Goal: Communication & Community: Answer question/provide support

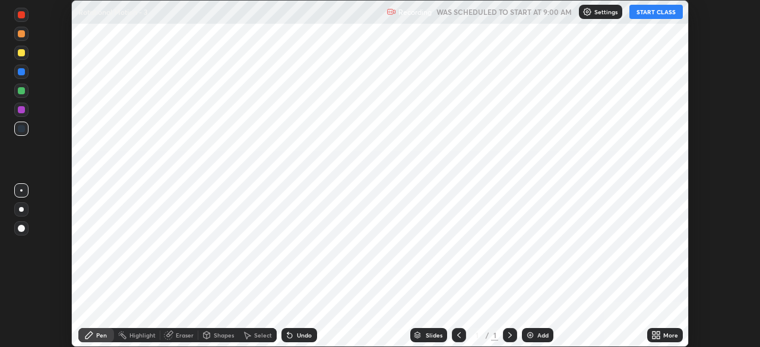
scroll to position [347, 759]
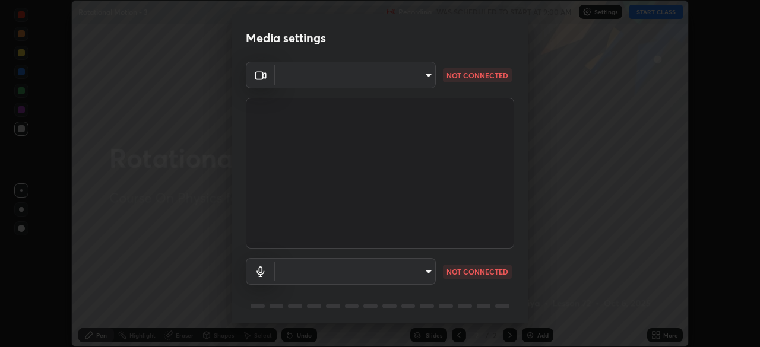
type input "e5f32b9a37d83756d2696e8423a1893a7de7eefef83412cf73fe4da3c4688103"
type input "f68c9ba91903ac9ba75504d23ca0c3c26111123a2a7878351e435c492be87537"
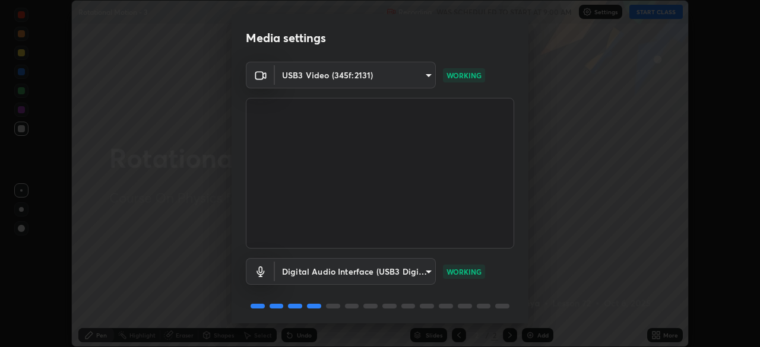
scroll to position [42, 0]
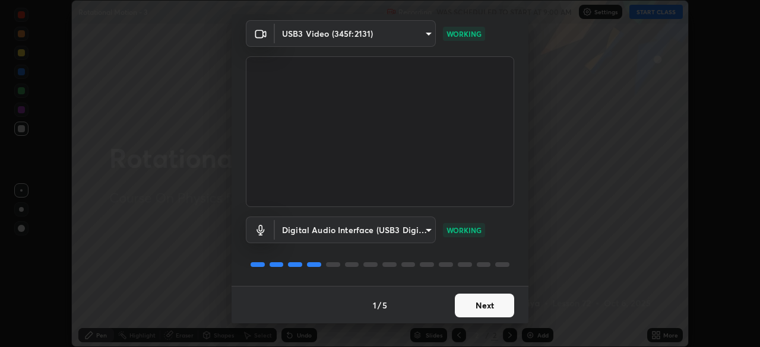
click at [495, 308] on button "Next" at bounding box center [484, 306] width 59 height 24
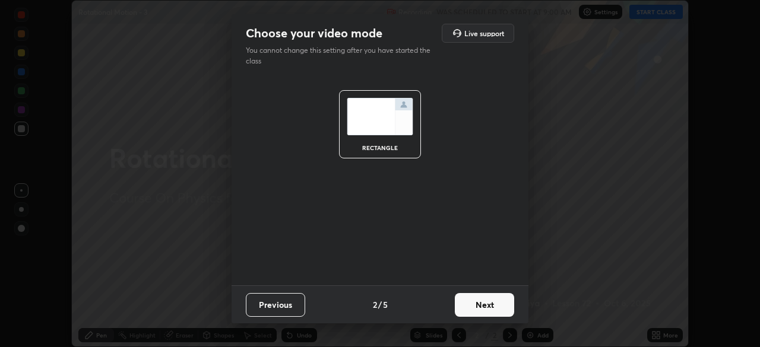
scroll to position [0, 0]
click at [495, 310] on button "Next" at bounding box center [484, 305] width 59 height 24
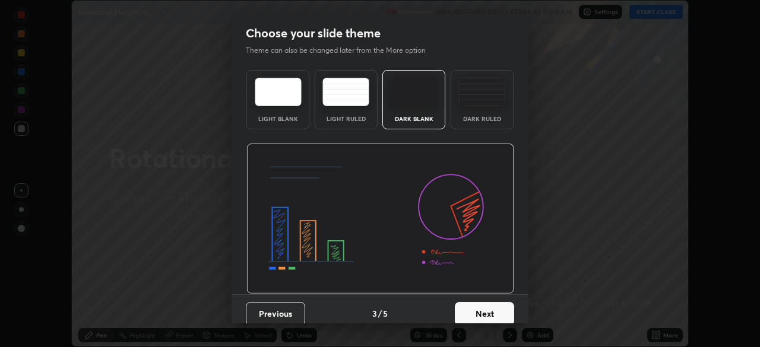
click at [501, 308] on button "Next" at bounding box center [484, 314] width 59 height 24
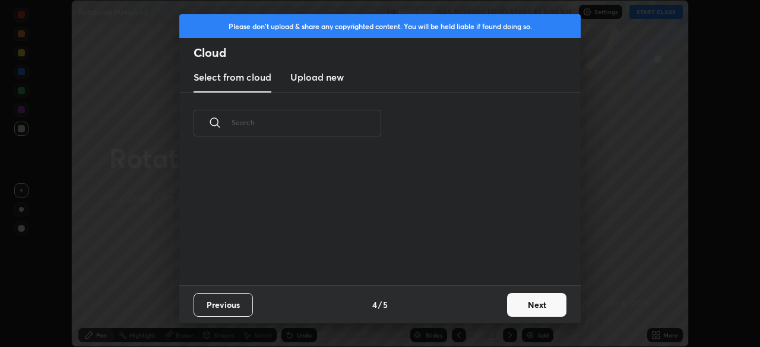
click at [526, 305] on button "Next" at bounding box center [536, 305] width 59 height 24
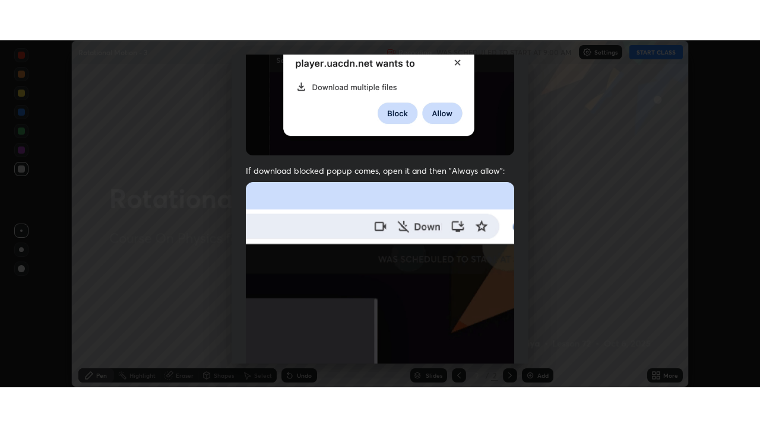
scroll to position [284, 0]
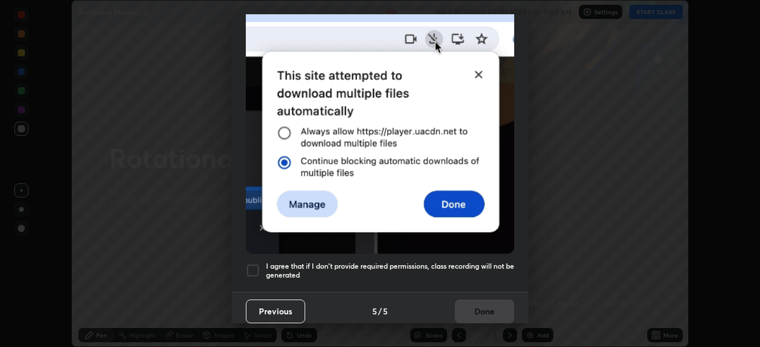
click at [425, 263] on h5 "I agree that if I don't provide required permissions, class recording will not …" at bounding box center [390, 271] width 248 height 18
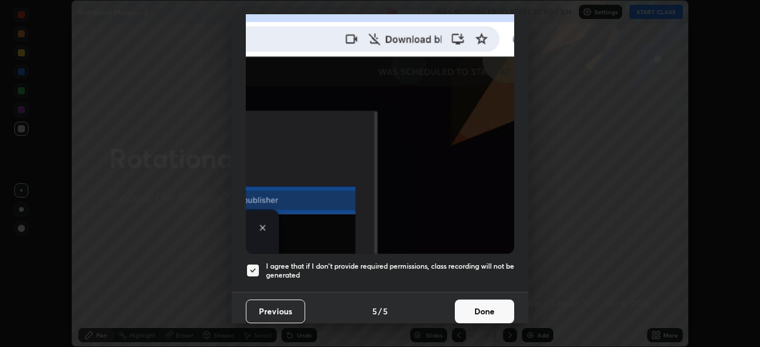
click at [482, 305] on button "Done" at bounding box center [484, 312] width 59 height 24
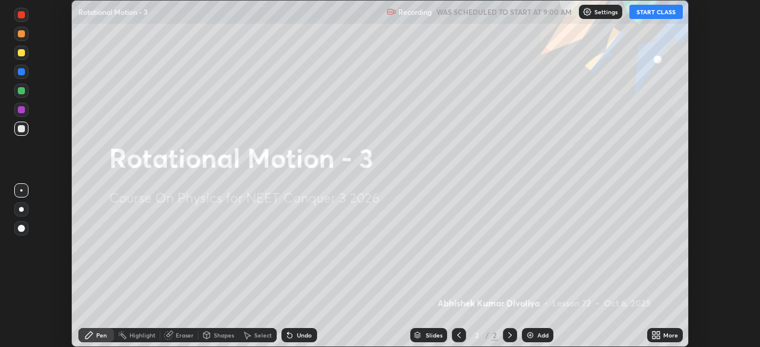
click at [654, 338] on icon at bounding box center [653, 337] width 3 height 3
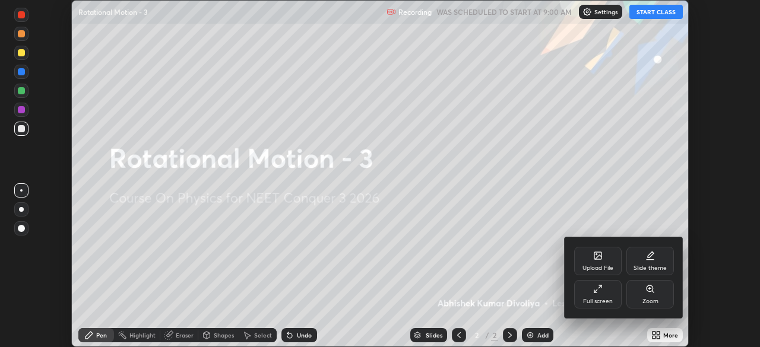
click at [596, 299] on div "Full screen" at bounding box center [598, 302] width 30 height 6
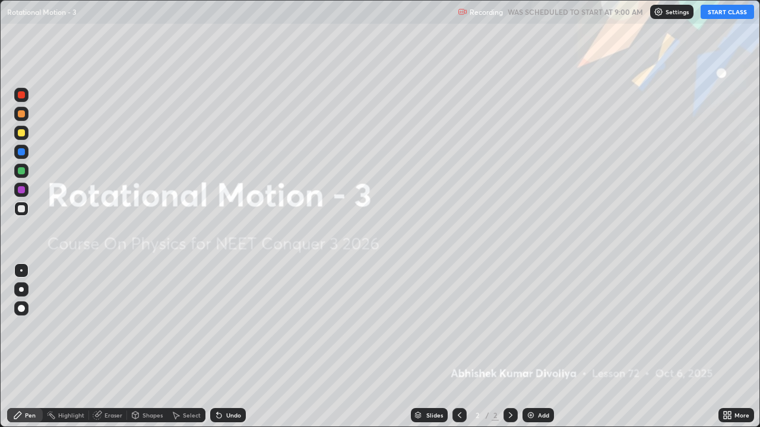
scroll to position [427, 760]
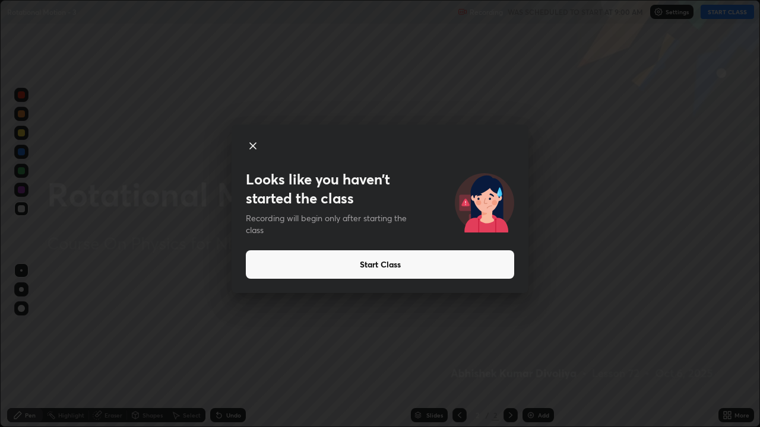
click at [412, 267] on button "Start Class" at bounding box center [380, 265] width 268 height 28
click at [433, 265] on button "Start Class" at bounding box center [380, 265] width 268 height 28
click at [427, 266] on button "Start Class" at bounding box center [380, 265] width 268 height 28
click at [424, 262] on button "Start Class" at bounding box center [380, 265] width 268 height 28
click at [408, 265] on button "Start Class" at bounding box center [380, 265] width 268 height 28
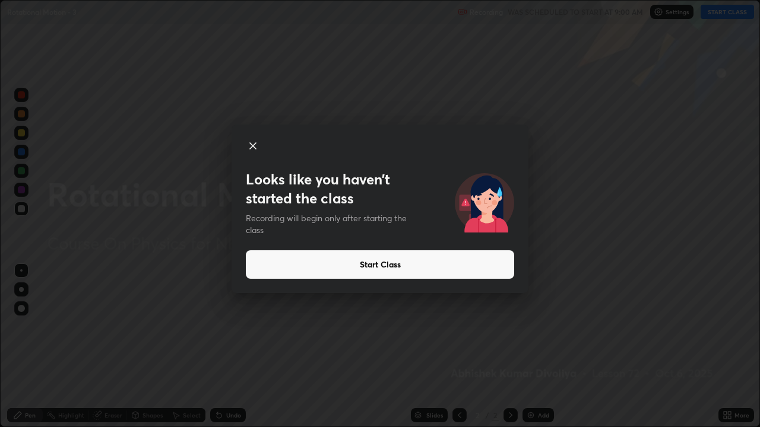
click at [254, 147] on icon at bounding box center [253, 146] width 6 height 6
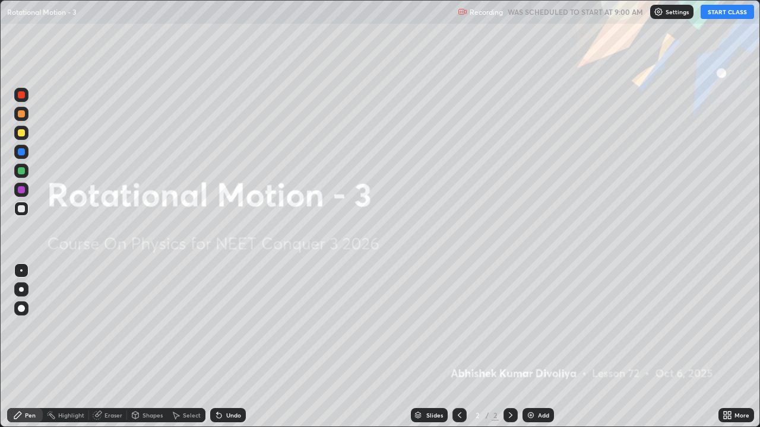
click at [731, 14] on button "START CLASS" at bounding box center [727, 12] width 53 height 14
click at [20, 310] on div at bounding box center [21, 308] width 7 height 7
click at [22, 133] on div at bounding box center [21, 132] width 7 height 7
click at [534, 347] on div "Add" at bounding box center [537, 415] width 31 height 14
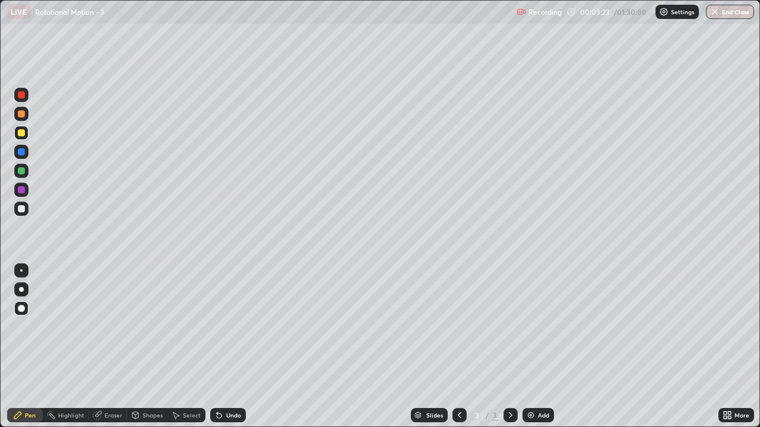
click at [151, 347] on div "Shapes" at bounding box center [152, 416] width 20 height 6
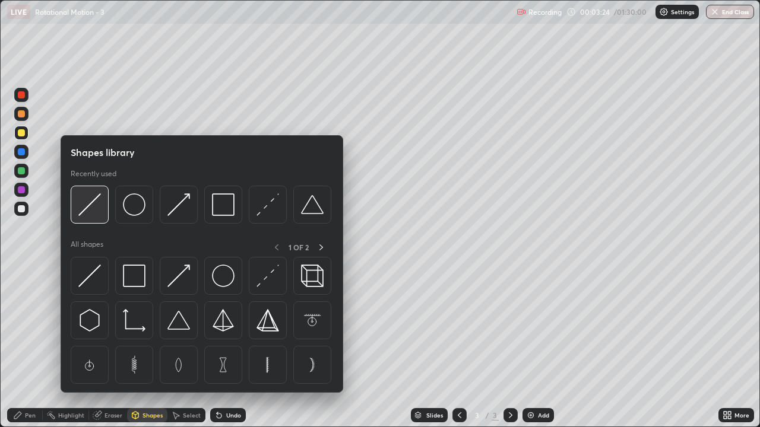
click at [102, 205] on div at bounding box center [90, 205] width 38 height 38
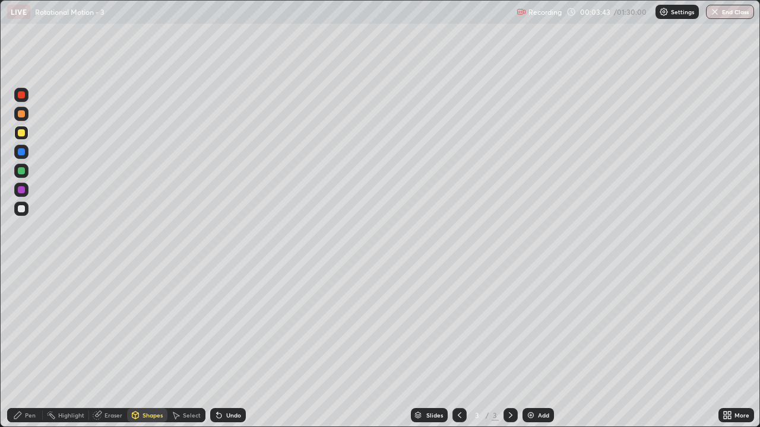
click at [30, 347] on div "Pen" at bounding box center [30, 416] width 11 height 6
click at [142, 347] on div "Shapes" at bounding box center [152, 416] width 20 height 6
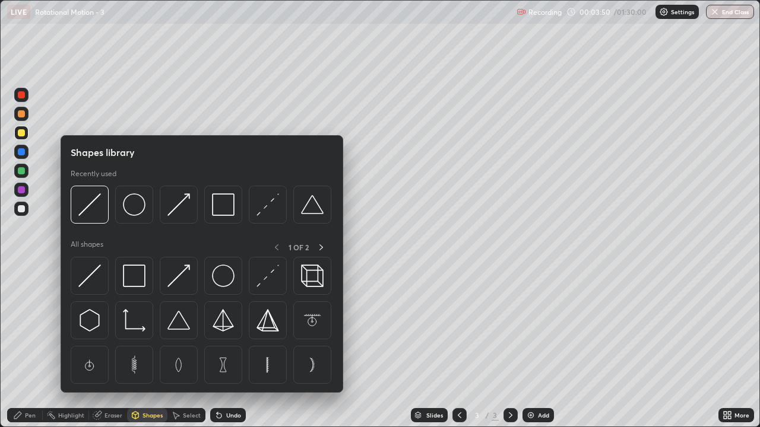
click at [32, 347] on div "Pen" at bounding box center [30, 416] width 11 height 6
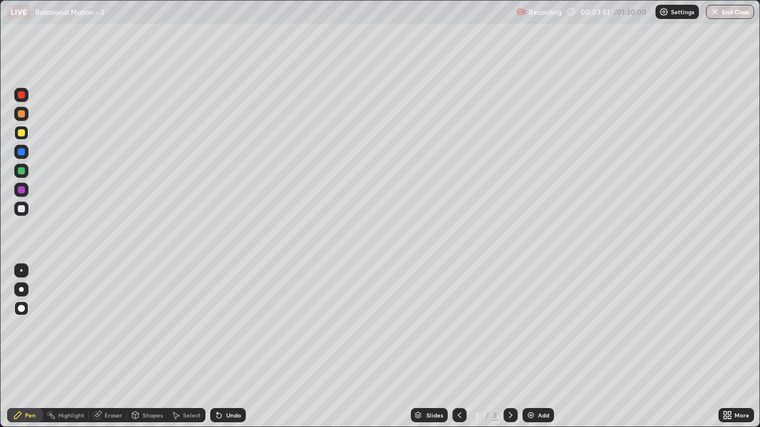
click at [21, 172] on div at bounding box center [21, 170] width 7 height 7
click at [147, 347] on div "Shapes" at bounding box center [152, 416] width 20 height 6
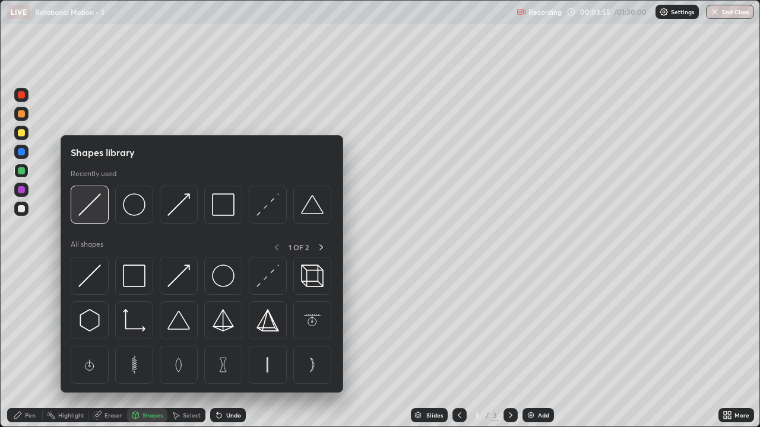
click at [97, 216] on div at bounding box center [90, 205] width 38 height 38
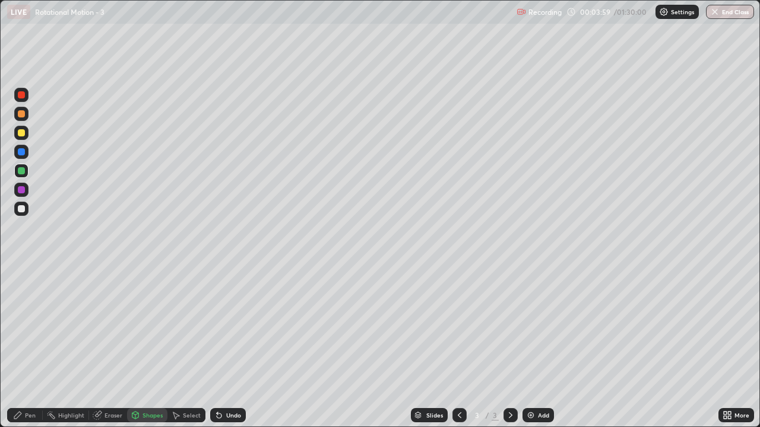
click at [29, 347] on div "Pen" at bounding box center [30, 416] width 11 height 6
click at [153, 347] on div "Shapes" at bounding box center [152, 416] width 20 height 6
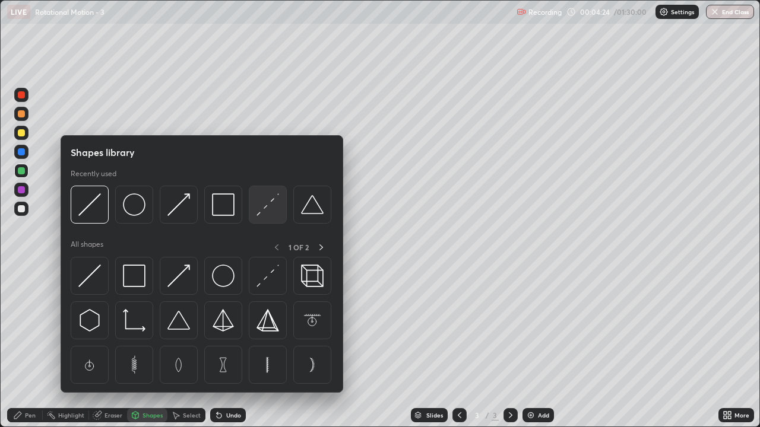
click at [278, 204] on img at bounding box center [267, 205] width 23 height 23
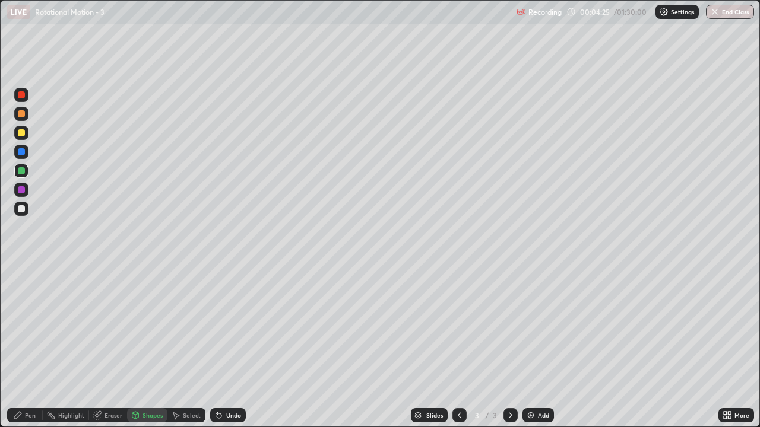
click at [23, 209] on div at bounding box center [21, 208] width 7 height 7
click at [151, 347] on div "Shapes" at bounding box center [152, 416] width 20 height 6
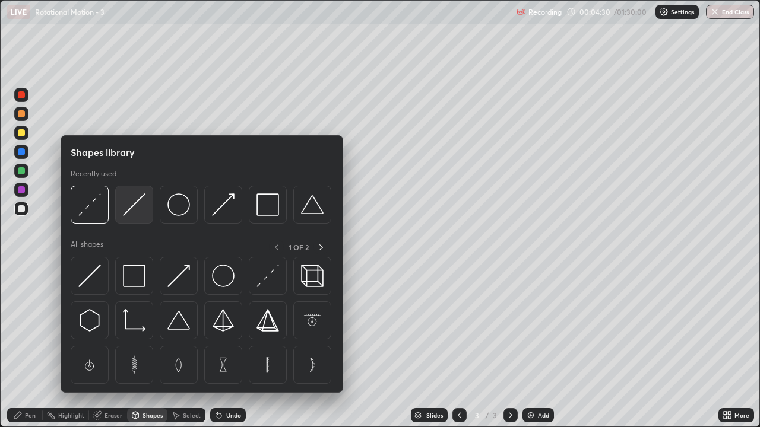
click at [136, 216] on img at bounding box center [134, 205] width 23 height 23
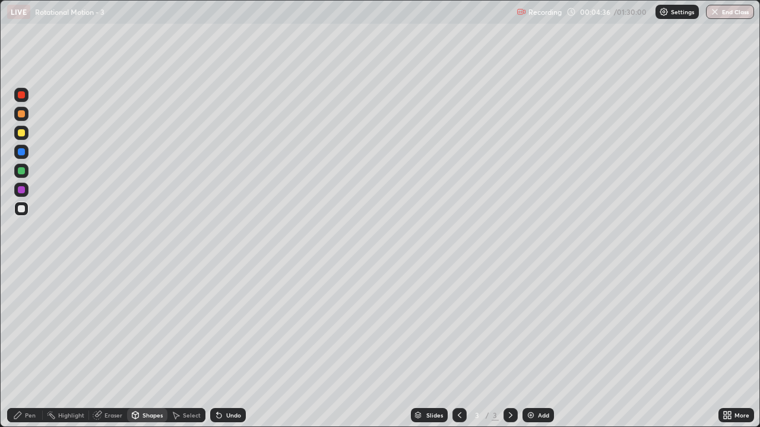
click at [27, 347] on div "Pen" at bounding box center [30, 416] width 11 height 6
click at [536, 347] on div "Add" at bounding box center [537, 415] width 31 height 14
click at [148, 347] on div "Shapes" at bounding box center [147, 415] width 40 height 14
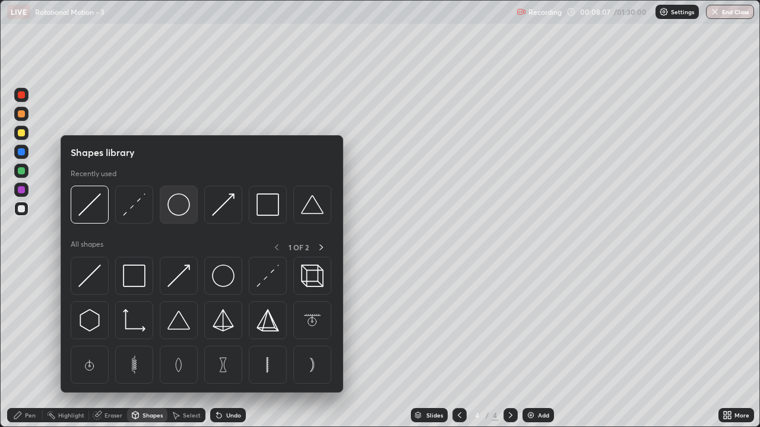
click at [185, 204] on img at bounding box center [178, 205] width 23 height 23
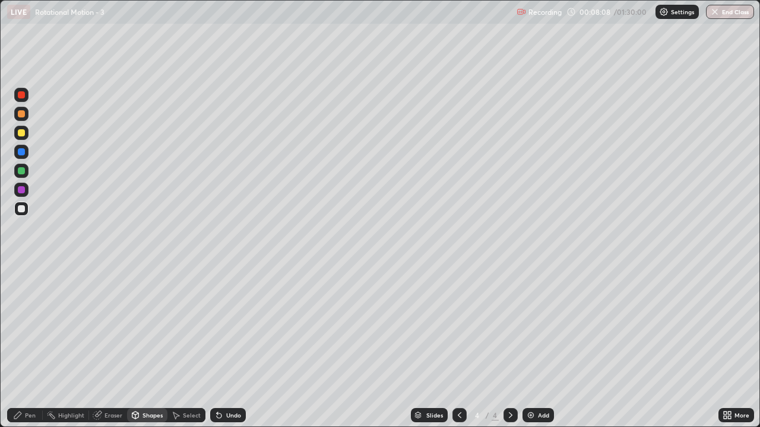
click at [20, 137] on div at bounding box center [21, 133] width 14 height 14
click at [110, 347] on div "Eraser" at bounding box center [113, 416] width 18 height 6
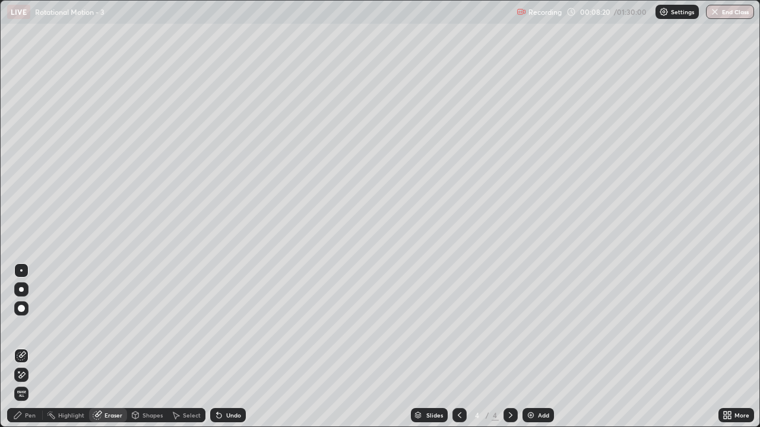
click at [24, 347] on div "Pen" at bounding box center [25, 415] width 36 height 14
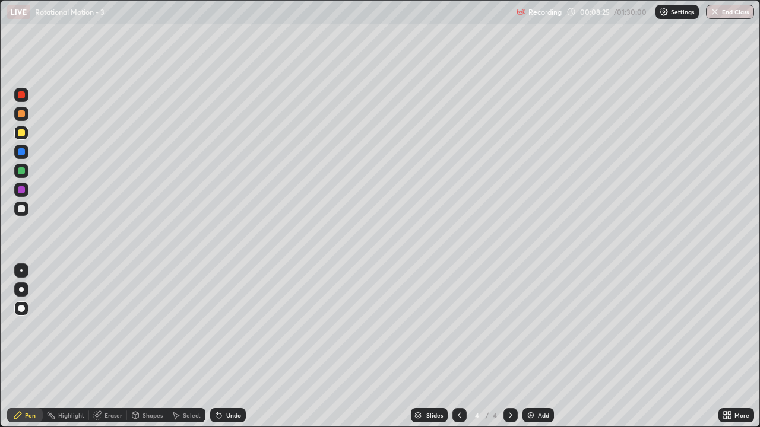
click at [23, 210] on div at bounding box center [21, 208] width 7 height 7
click at [147, 347] on div "Shapes" at bounding box center [152, 416] width 20 height 6
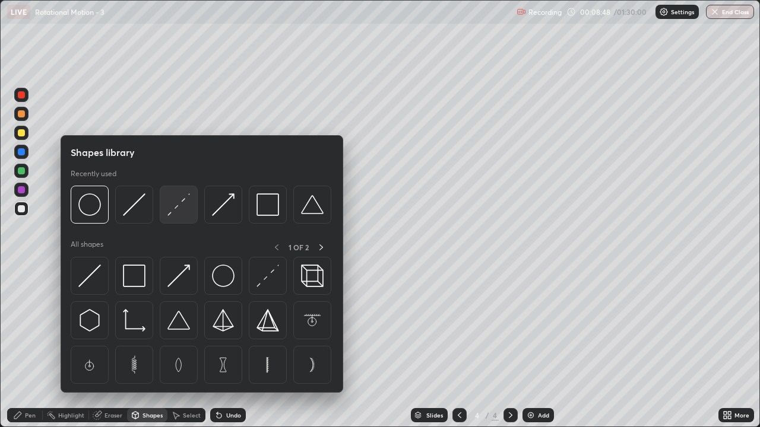
click at [172, 211] on img at bounding box center [178, 205] width 23 height 23
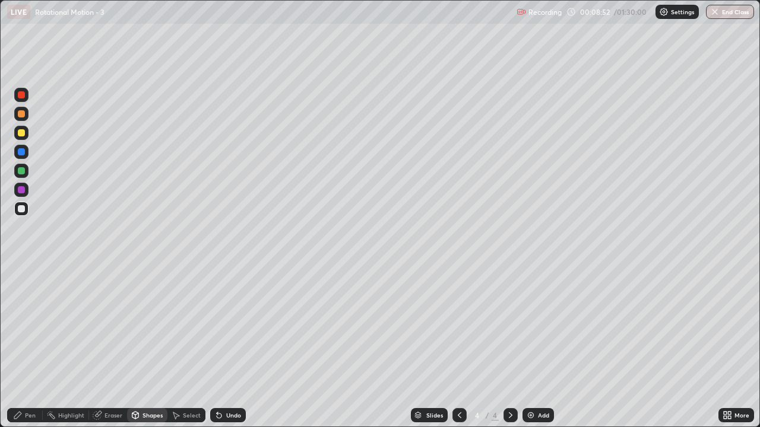
click at [30, 347] on div "Pen" at bounding box center [30, 416] width 11 height 6
click at [23, 173] on div at bounding box center [21, 170] width 7 height 7
click at [24, 116] on div at bounding box center [21, 113] width 7 height 7
click at [154, 347] on div "Shapes" at bounding box center [152, 416] width 20 height 6
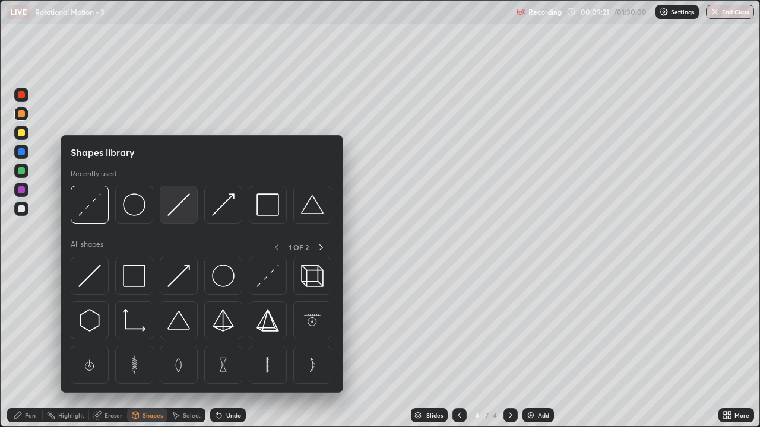
click at [173, 214] on img at bounding box center [178, 205] width 23 height 23
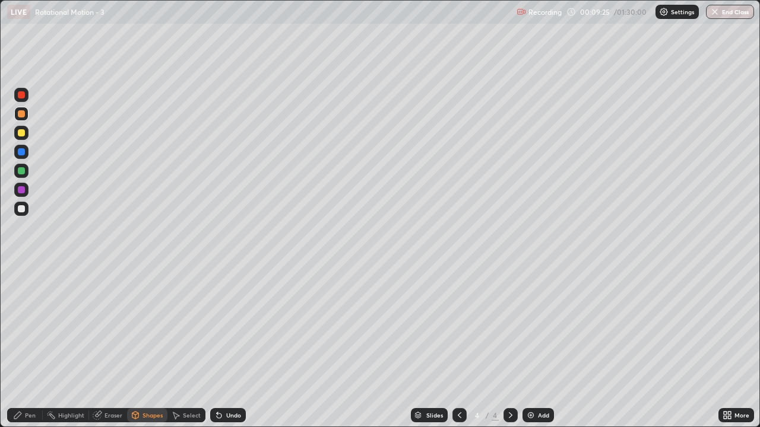
click at [25, 347] on div "Pen" at bounding box center [30, 416] width 11 height 6
click at [21, 189] on div at bounding box center [21, 189] width 7 height 7
click at [148, 347] on div "Shapes" at bounding box center [152, 416] width 20 height 6
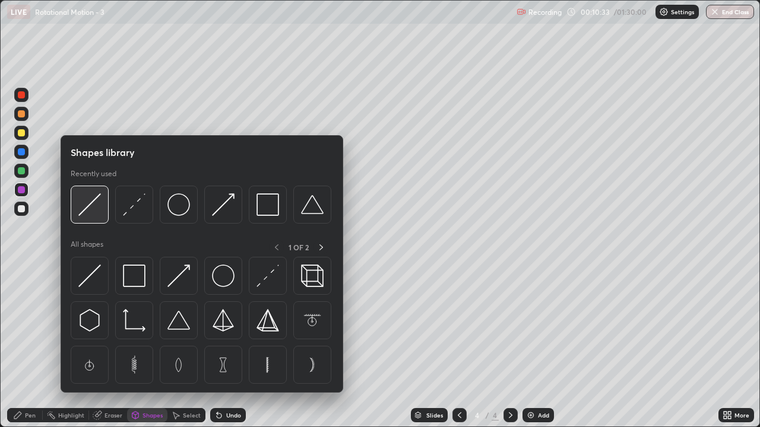
click at [92, 211] on img at bounding box center [89, 205] width 23 height 23
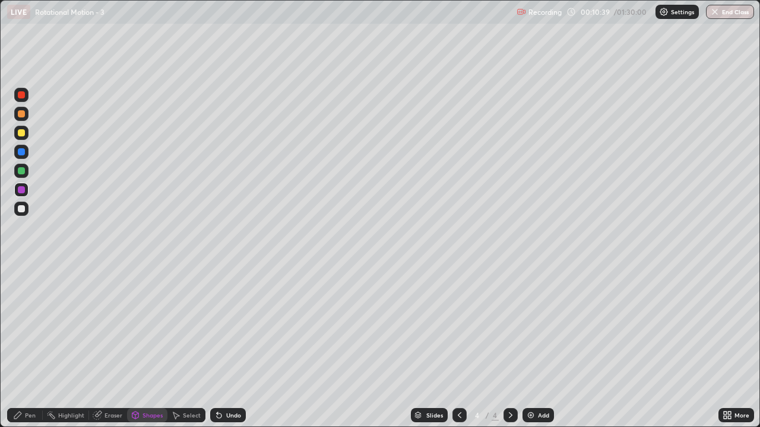
click at [31, 347] on div "Pen" at bounding box center [30, 416] width 11 height 6
click at [151, 347] on div "Shapes" at bounding box center [152, 416] width 20 height 6
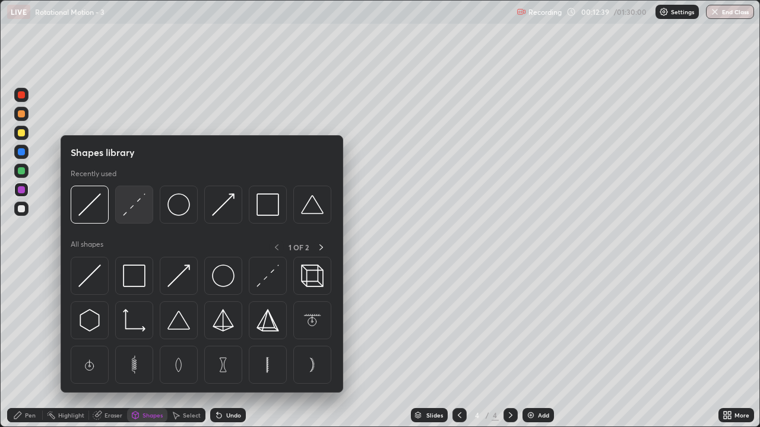
click at [137, 211] on img at bounding box center [134, 205] width 23 height 23
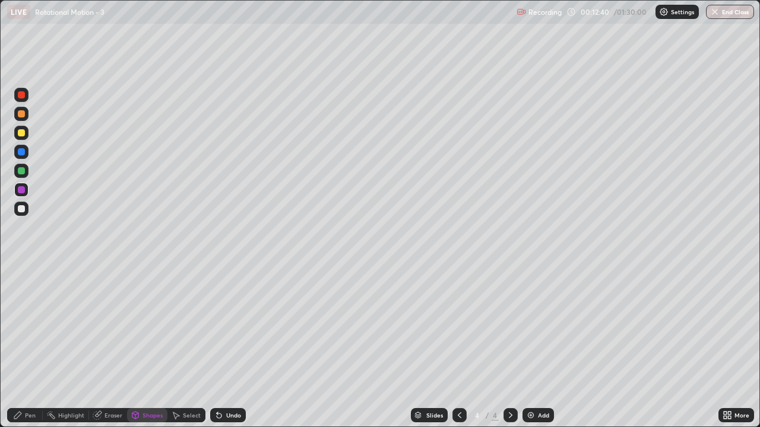
click at [27, 204] on div at bounding box center [21, 209] width 14 height 14
click at [36, 347] on div "Pen" at bounding box center [25, 415] width 36 height 14
click at [144, 347] on div "Shapes" at bounding box center [147, 415] width 40 height 14
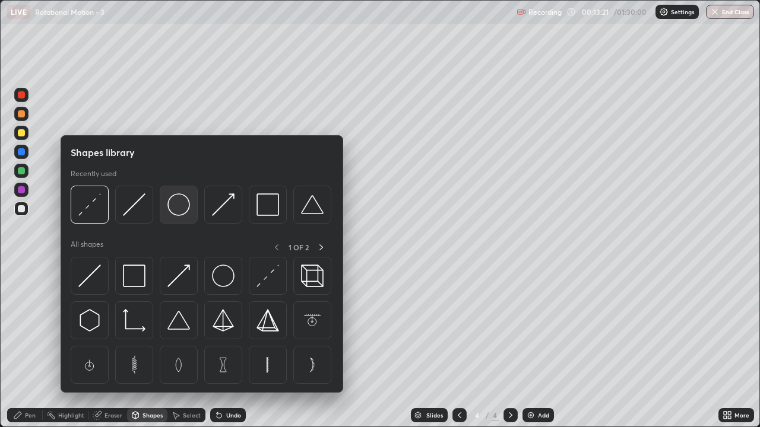
click at [173, 207] on img at bounding box center [178, 205] width 23 height 23
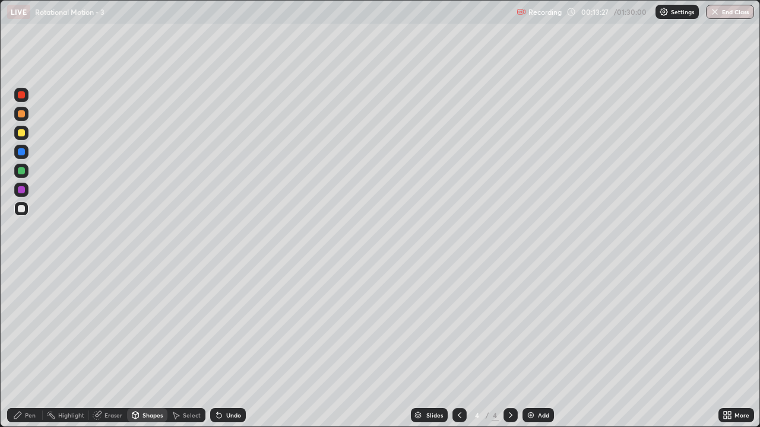
click at [144, 347] on div "Shapes" at bounding box center [152, 416] width 20 height 6
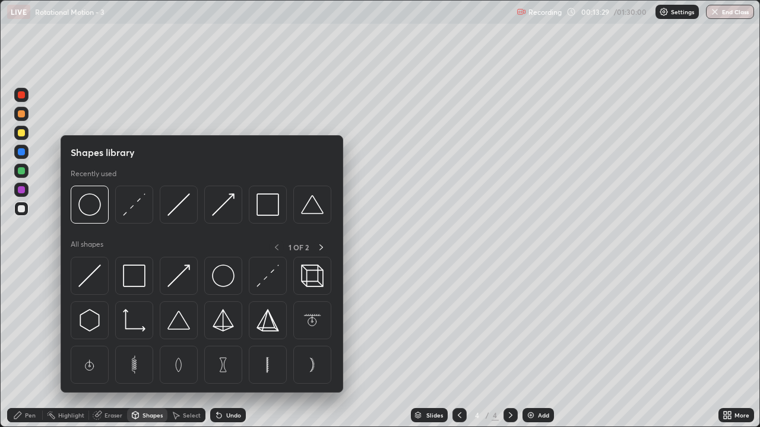
click at [114, 347] on div "Eraser" at bounding box center [113, 416] width 18 height 6
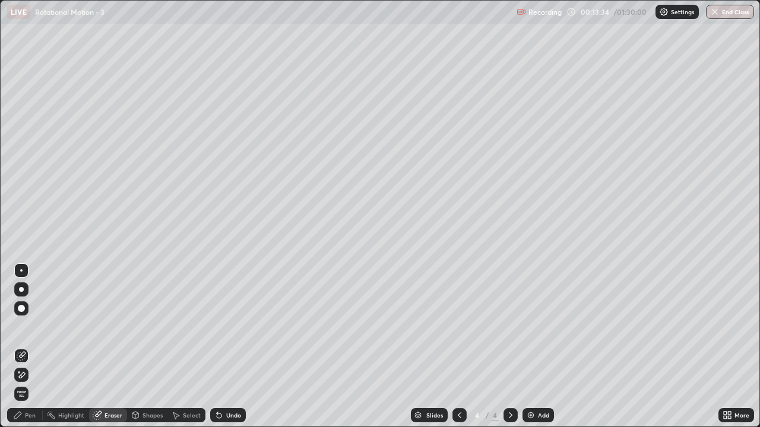
click at [114, 347] on div "Eraser" at bounding box center [113, 416] width 18 height 6
click at [150, 347] on div "Shapes" at bounding box center [152, 416] width 20 height 6
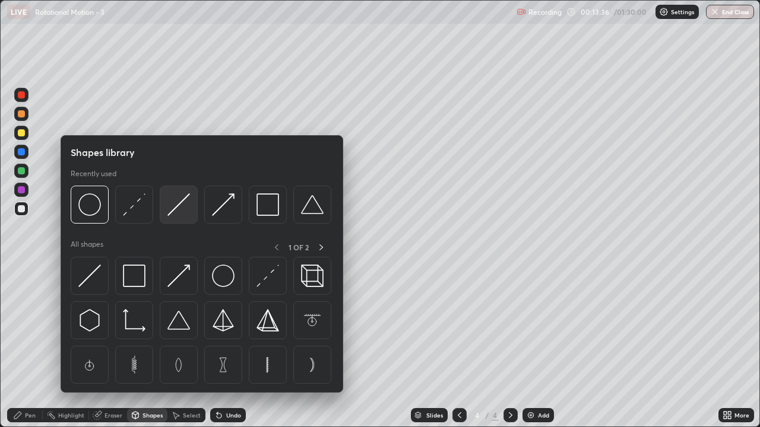
click at [185, 208] on img at bounding box center [178, 205] width 23 height 23
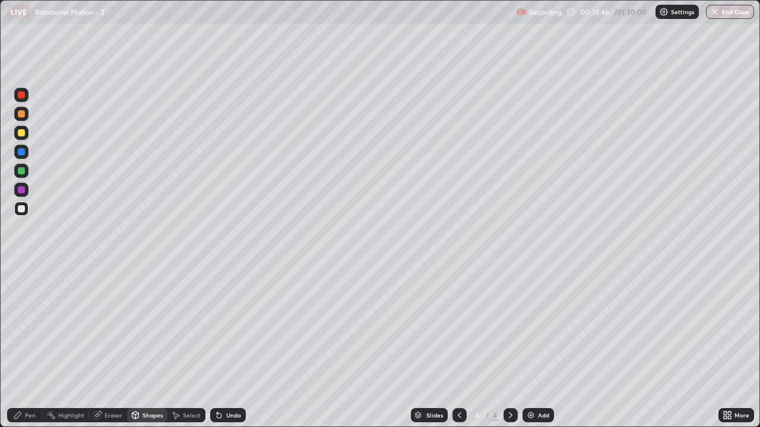
click at [24, 132] on div at bounding box center [21, 132] width 7 height 7
click at [30, 347] on div "Pen" at bounding box center [30, 416] width 11 height 6
click at [151, 347] on div "Shapes" at bounding box center [152, 416] width 20 height 6
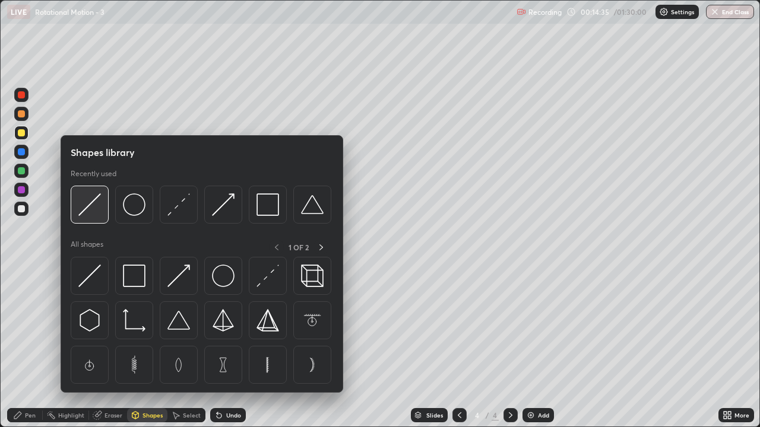
click at [99, 209] on img at bounding box center [89, 205] width 23 height 23
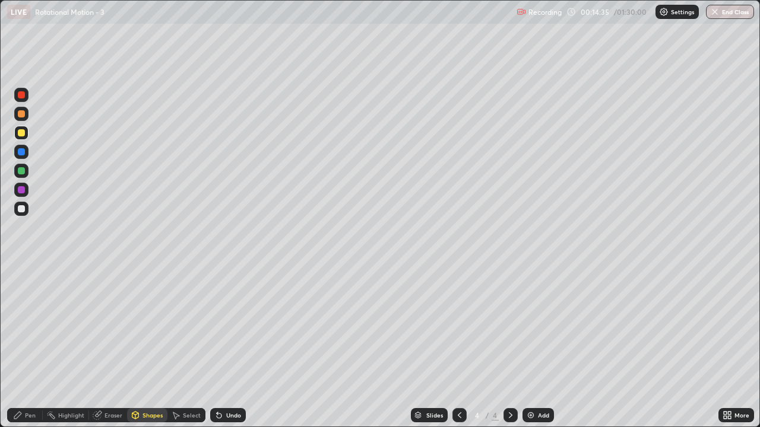
click at [21, 172] on div at bounding box center [21, 170] width 7 height 7
click at [232, 347] on div "Undo" at bounding box center [233, 416] width 15 height 6
click at [29, 347] on div "Pen" at bounding box center [30, 416] width 11 height 6
click at [150, 347] on div "Shapes" at bounding box center [152, 416] width 20 height 6
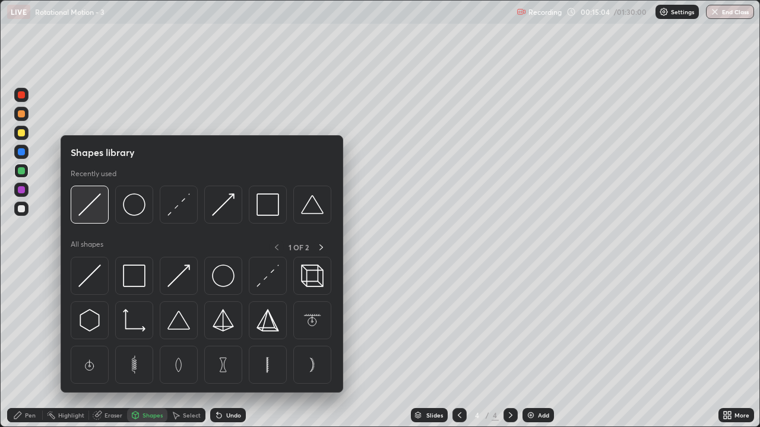
click at [97, 208] on img at bounding box center [89, 205] width 23 height 23
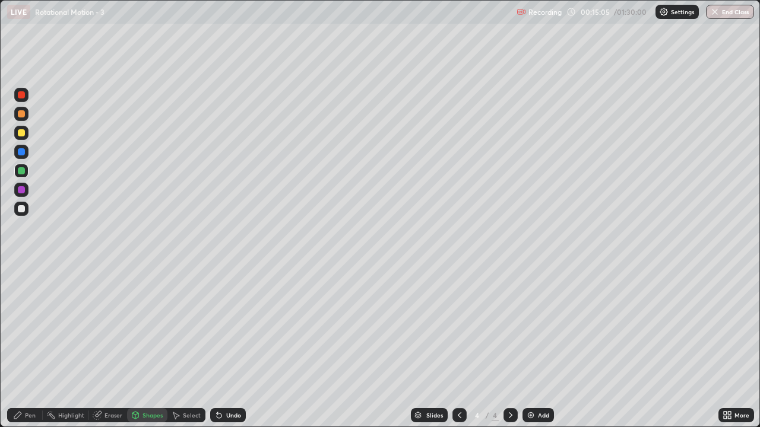
click at [23, 195] on div at bounding box center [21, 190] width 14 height 14
click at [36, 347] on div "Pen" at bounding box center [25, 415] width 36 height 14
click at [530, 347] on img at bounding box center [530, 415] width 9 height 9
click at [21, 133] on div at bounding box center [21, 132] width 7 height 7
click at [156, 347] on div "Shapes" at bounding box center [152, 416] width 20 height 6
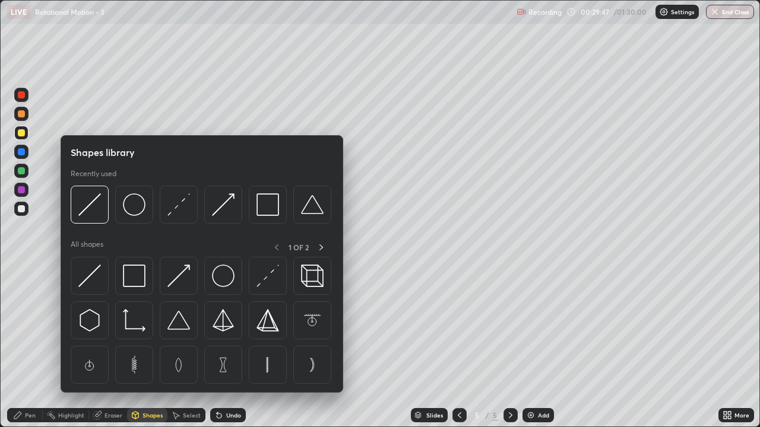
click at [27, 347] on div "Pen" at bounding box center [30, 416] width 11 height 6
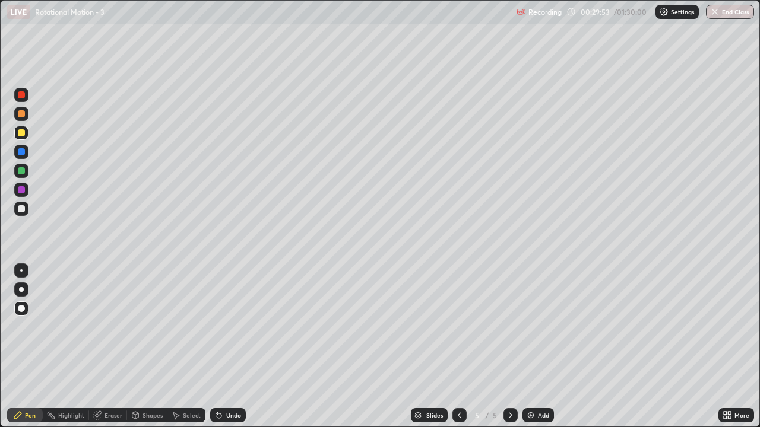
click at [151, 347] on div "Shapes" at bounding box center [152, 416] width 20 height 6
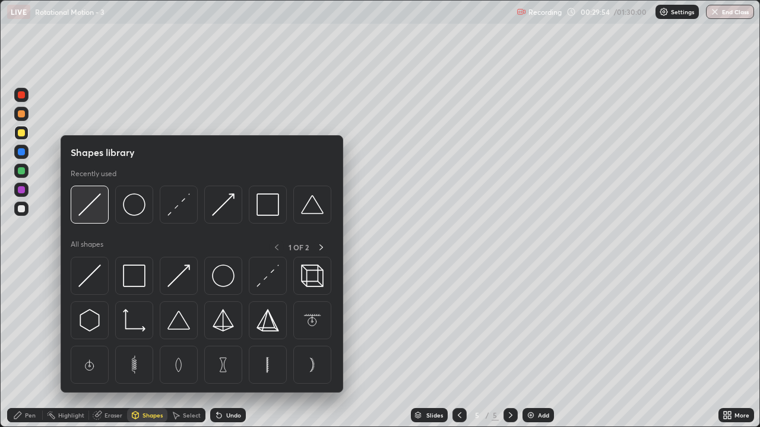
click at [96, 215] on img at bounding box center [89, 205] width 23 height 23
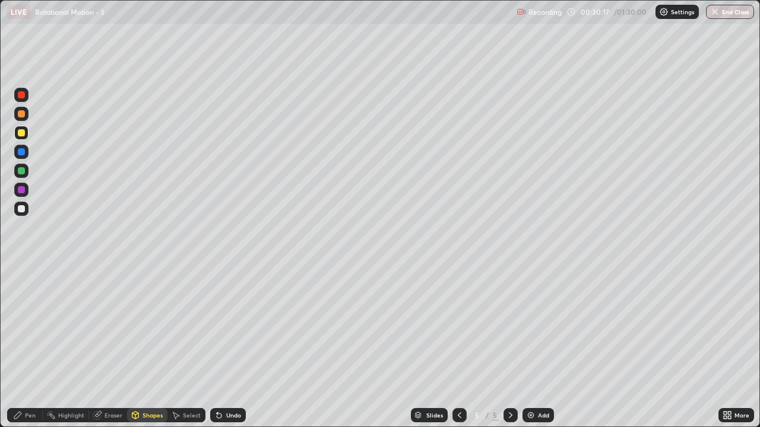
click at [21, 209] on div at bounding box center [21, 208] width 7 height 7
click at [22, 347] on icon at bounding box center [17, 415] width 9 height 9
click at [20, 171] on div at bounding box center [21, 170] width 7 height 7
click at [153, 347] on div "Shapes" at bounding box center [152, 416] width 20 height 6
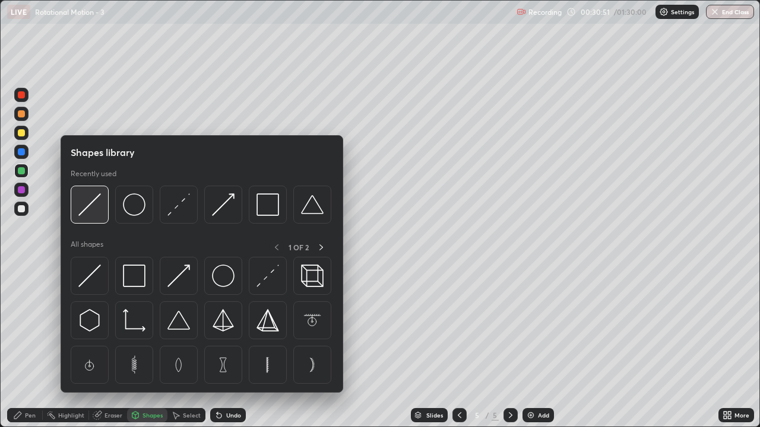
click at [90, 208] on img at bounding box center [89, 205] width 23 height 23
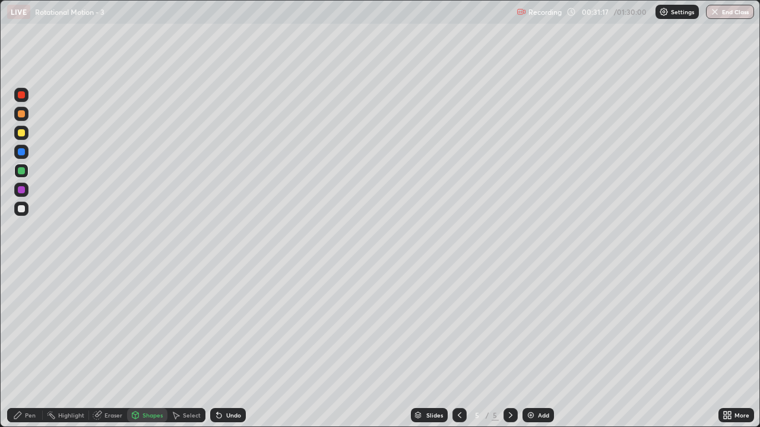
click at [28, 347] on div "Pen" at bounding box center [30, 416] width 11 height 6
click at [22, 190] on div at bounding box center [21, 189] width 7 height 7
click at [148, 347] on div "Shapes" at bounding box center [152, 416] width 20 height 6
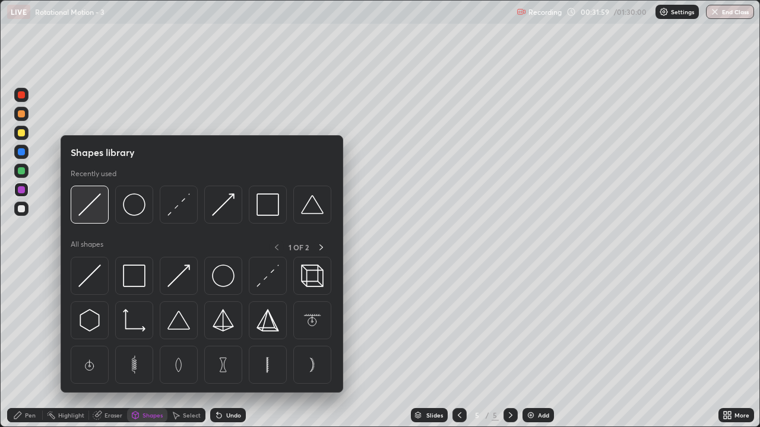
click at [100, 209] on img at bounding box center [89, 205] width 23 height 23
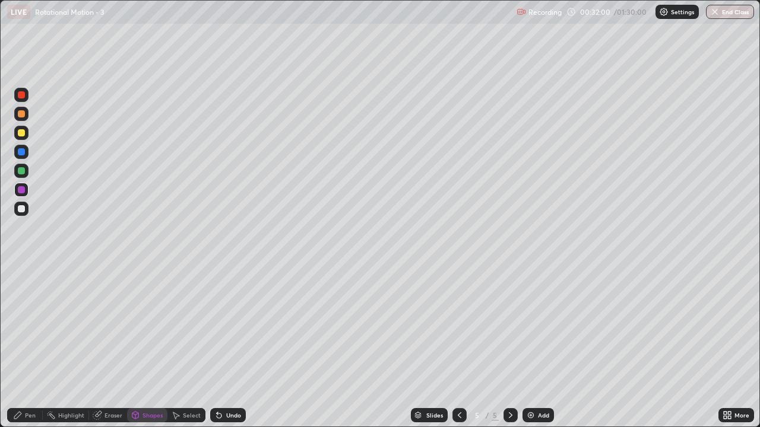
click at [23, 155] on div at bounding box center [21, 151] width 7 height 7
click at [153, 347] on div "Shapes" at bounding box center [147, 415] width 40 height 14
click at [228, 347] on div "Undo" at bounding box center [233, 416] width 15 height 6
click at [156, 347] on div "Shapes" at bounding box center [152, 416] width 20 height 6
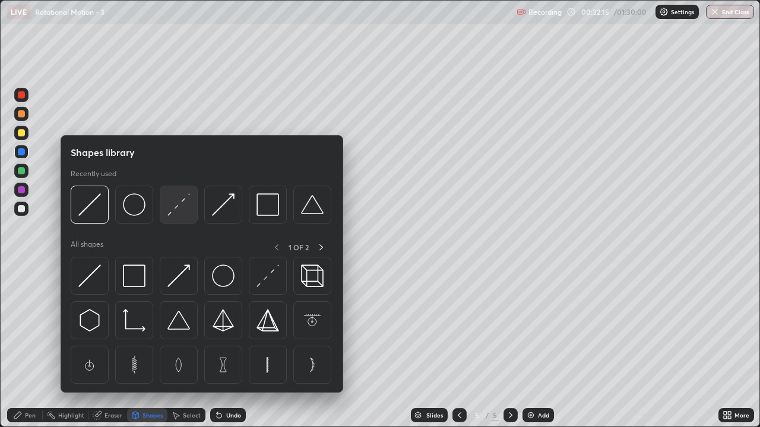
click at [178, 213] on img at bounding box center [178, 205] width 23 height 23
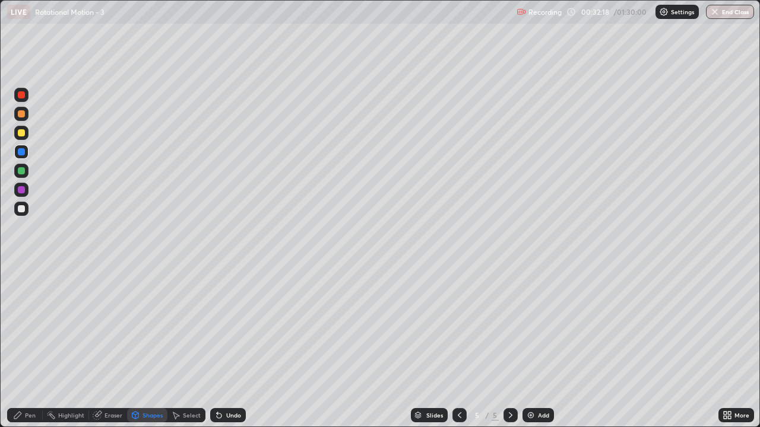
click at [21, 347] on icon at bounding box center [17, 415] width 9 height 9
click at [536, 347] on div "Add" at bounding box center [537, 415] width 31 height 14
click at [147, 347] on div "Shapes" at bounding box center [147, 415] width 40 height 14
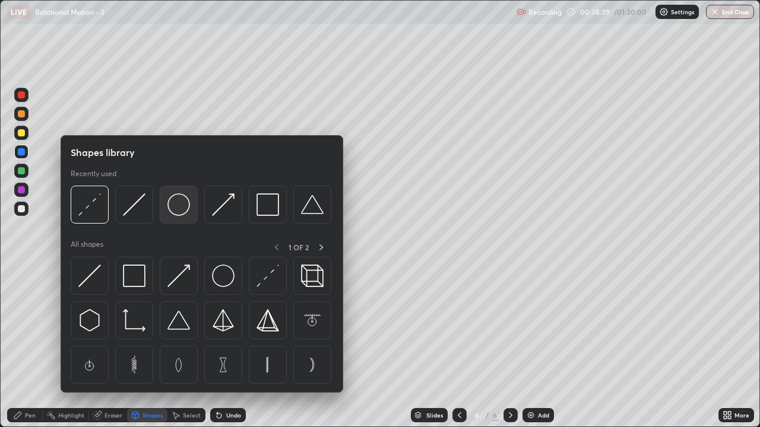
click at [179, 210] on img at bounding box center [178, 205] width 23 height 23
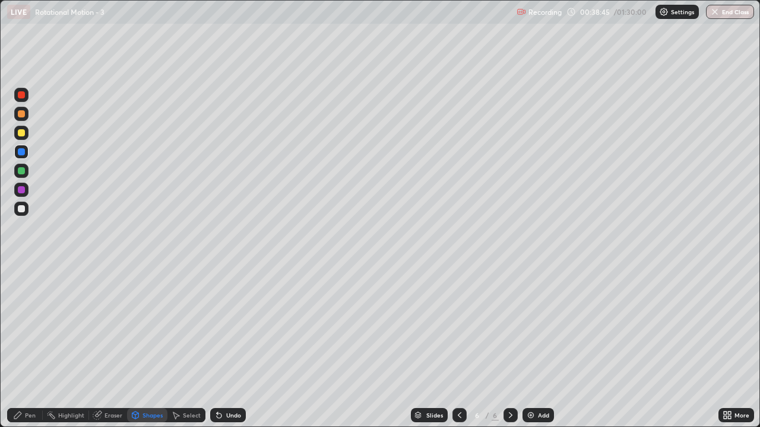
click at [28, 347] on div "Pen" at bounding box center [30, 416] width 11 height 6
click at [142, 347] on div "Shapes" at bounding box center [152, 416] width 20 height 6
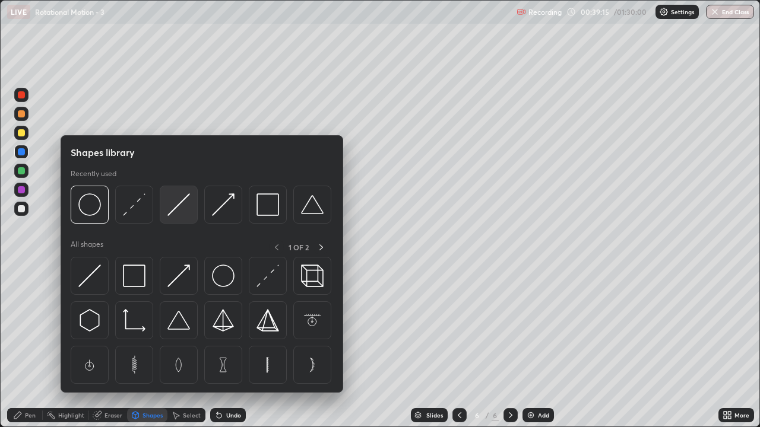
click at [179, 210] on img at bounding box center [178, 205] width 23 height 23
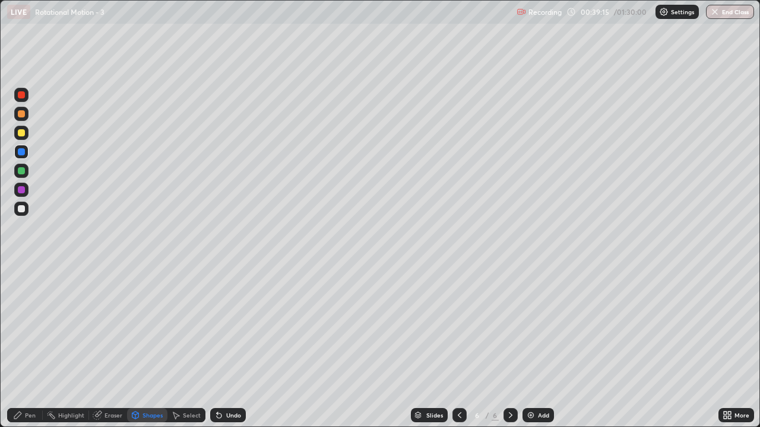
click at [19, 215] on div at bounding box center [21, 209] width 14 height 14
click at [31, 347] on div "Pen" at bounding box center [25, 415] width 36 height 14
click at [150, 347] on div "Shapes" at bounding box center [152, 416] width 20 height 6
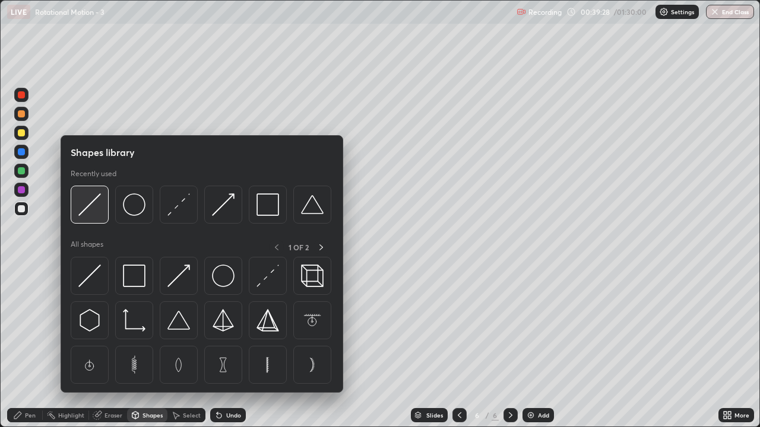
click at [93, 216] on img at bounding box center [89, 205] width 23 height 23
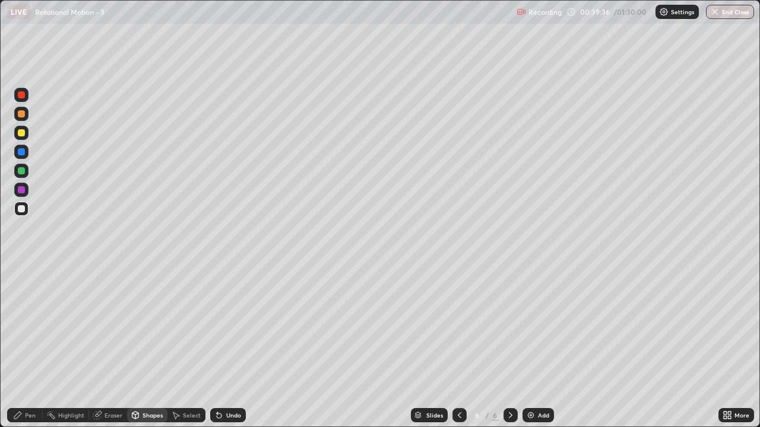
click at [24, 347] on div "Pen" at bounding box center [25, 415] width 36 height 14
click at [21, 134] on div at bounding box center [21, 132] width 7 height 7
click at [152, 347] on div "Shapes" at bounding box center [147, 415] width 40 height 14
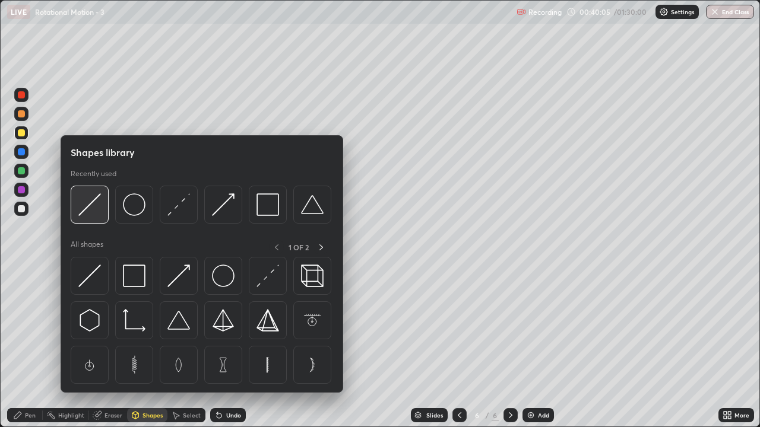
click at [93, 212] on img at bounding box center [89, 205] width 23 height 23
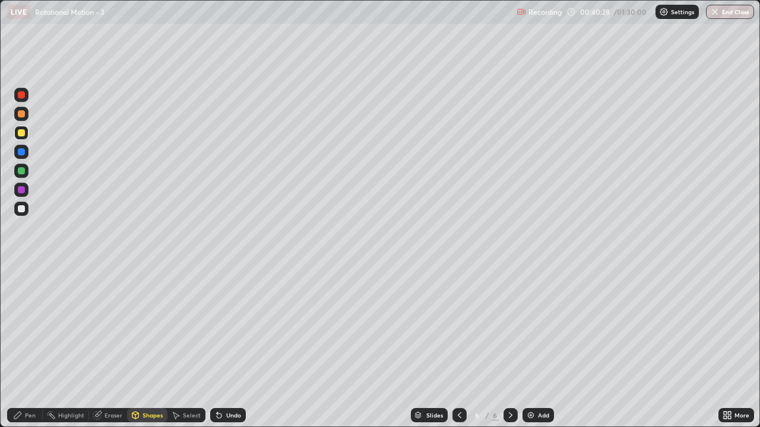
click at [26, 347] on div "Pen" at bounding box center [30, 416] width 11 height 6
click at [154, 347] on div "Shapes" at bounding box center [152, 416] width 20 height 6
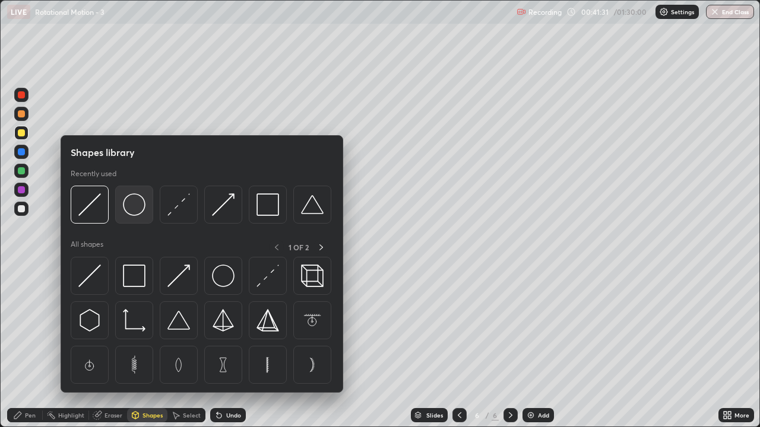
click at [140, 207] on img at bounding box center [134, 205] width 23 height 23
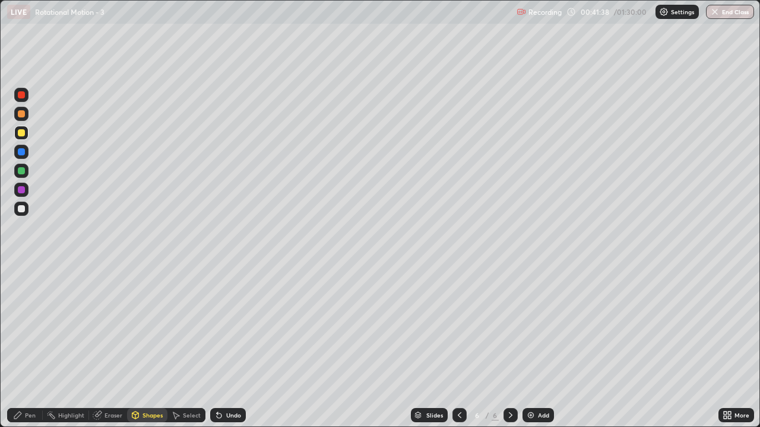
click at [149, 347] on div "Shapes" at bounding box center [152, 416] width 20 height 6
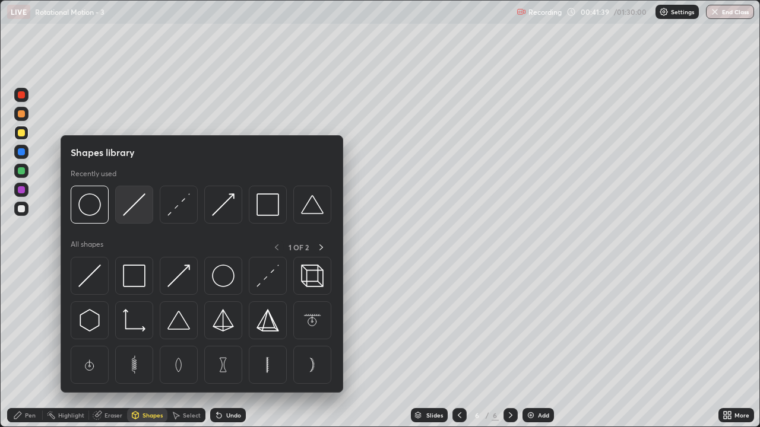
click at [145, 207] on img at bounding box center [134, 205] width 23 height 23
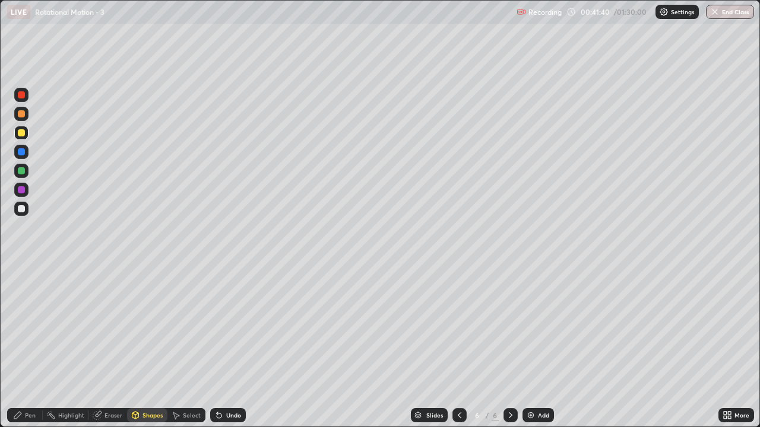
click at [24, 206] on div at bounding box center [21, 208] width 7 height 7
click at [32, 347] on div "Pen" at bounding box center [30, 416] width 11 height 6
click at [149, 347] on div "Shapes" at bounding box center [152, 416] width 20 height 6
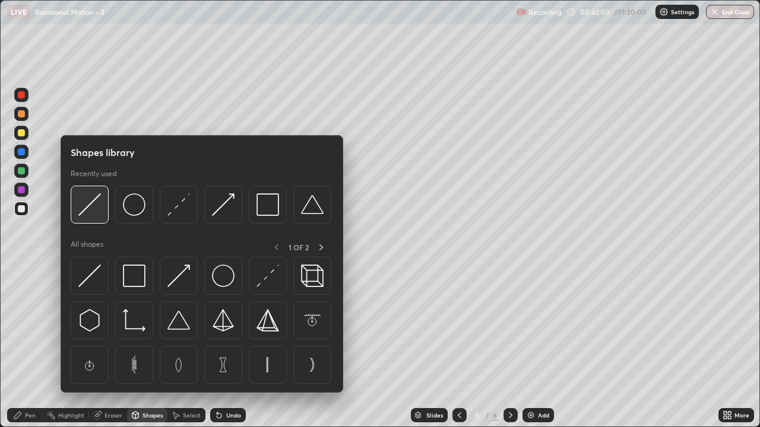
click at [97, 209] on img at bounding box center [89, 205] width 23 height 23
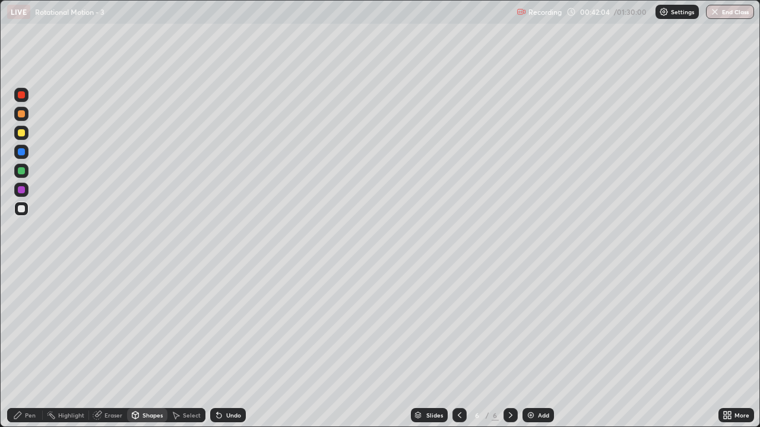
click at [20, 116] on div at bounding box center [21, 113] width 7 height 7
click at [231, 347] on div "Undo" at bounding box center [233, 416] width 15 height 6
click at [227, 347] on div "Undo" at bounding box center [233, 416] width 15 height 6
click at [24, 347] on div "Pen" at bounding box center [25, 415] width 36 height 14
click at [23, 173] on div at bounding box center [21, 170] width 7 height 7
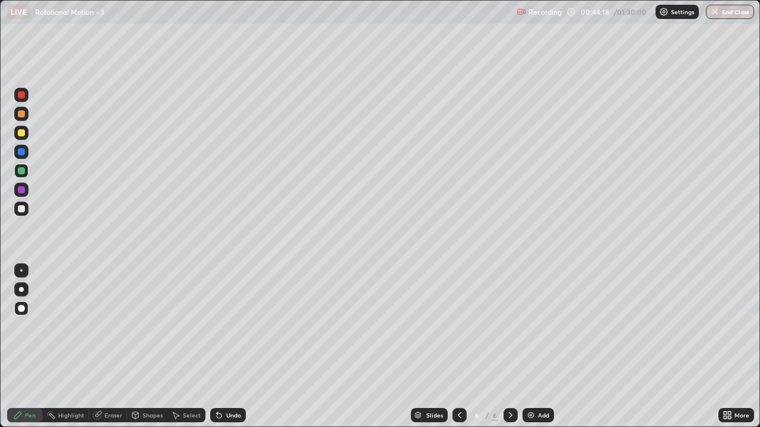
click at [24, 96] on div at bounding box center [21, 94] width 7 height 7
click at [152, 347] on div "Shapes" at bounding box center [147, 415] width 40 height 14
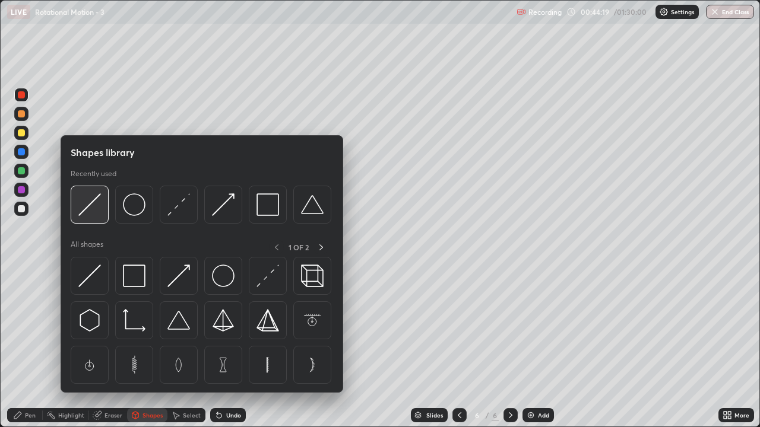
click at [97, 214] on img at bounding box center [89, 205] width 23 height 23
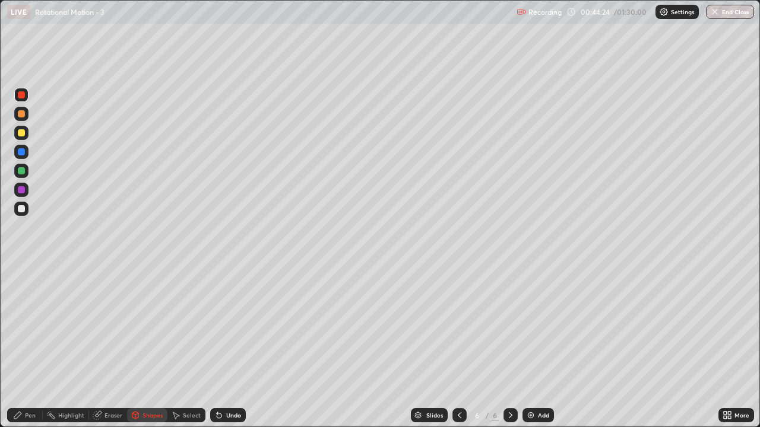
click at [21, 347] on icon at bounding box center [17, 415] width 9 height 9
click at [533, 347] on img at bounding box center [530, 415] width 9 height 9
click at [145, 347] on div "Shapes" at bounding box center [152, 416] width 20 height 6
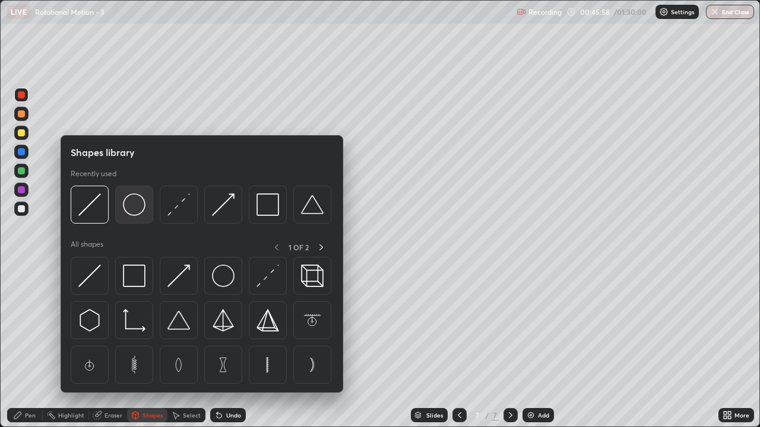
click at [135, 214] on img at bounding box center [134, 205] width 23 height 23
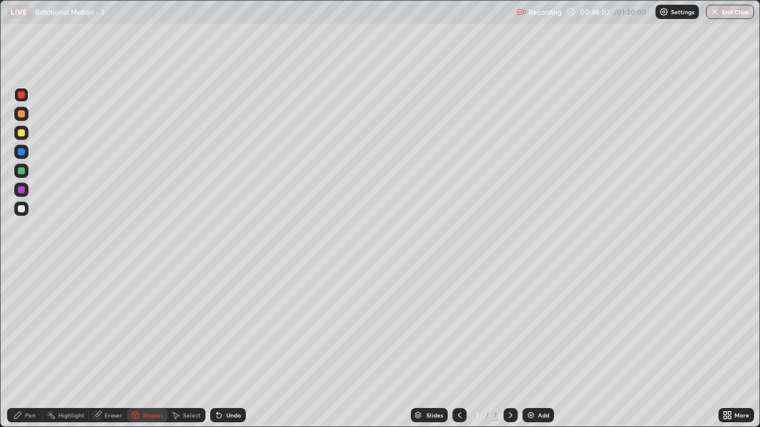
click at [147, 347] on div "Shapes" at bounding box center [152, 416] width 20 height 6
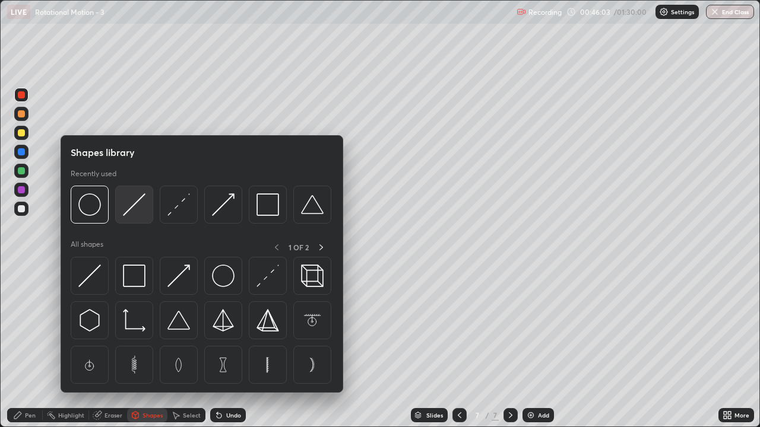
click at [134, 210] on img at bounding box center [134, 205] width 23 height 23
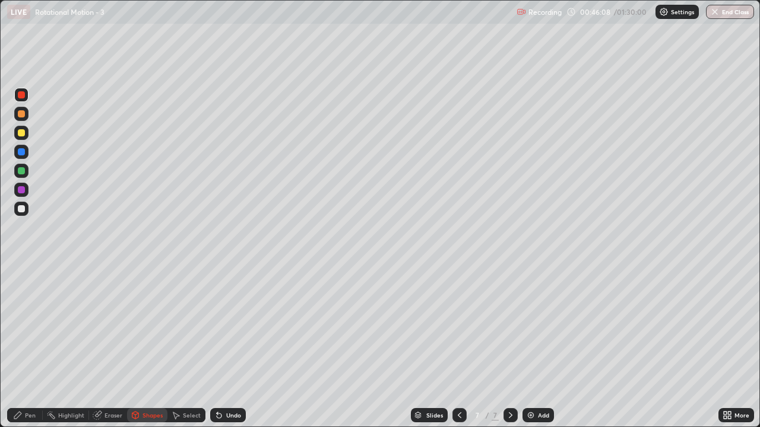
click at [27, 347] on div "Pen" at bounding box center [25, 415] width 36 height 14
click at [21, 209] on div at bounding box center [21, 208] width 7 height 7
click at [151, 347] on div "Shapes" at bounding box center [147, 415] width 40 height 14
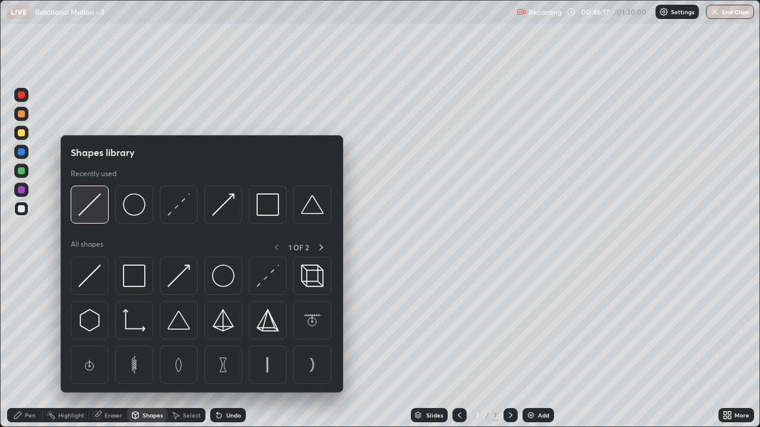
click at [89, 216] on img at bounding box center [89, 205] width 23 height 23
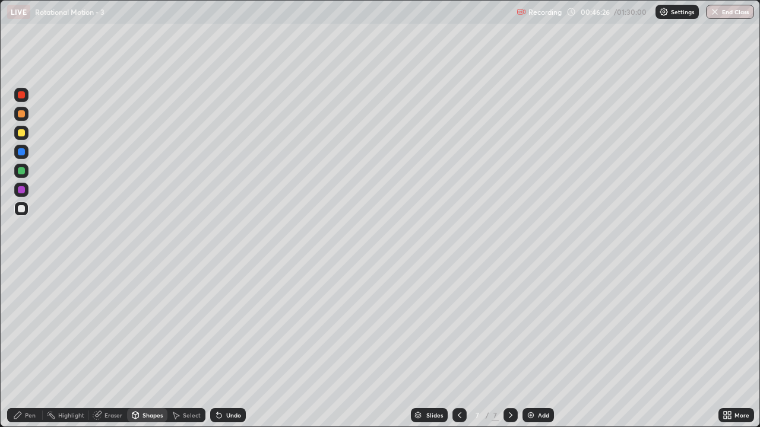
click at [28, 347] on div "Pen" at bounding box center [25, 415] width 36 height 14
click at [150, 347] on div "Shapes" at bounding box center [147, 415] width 40 height 14
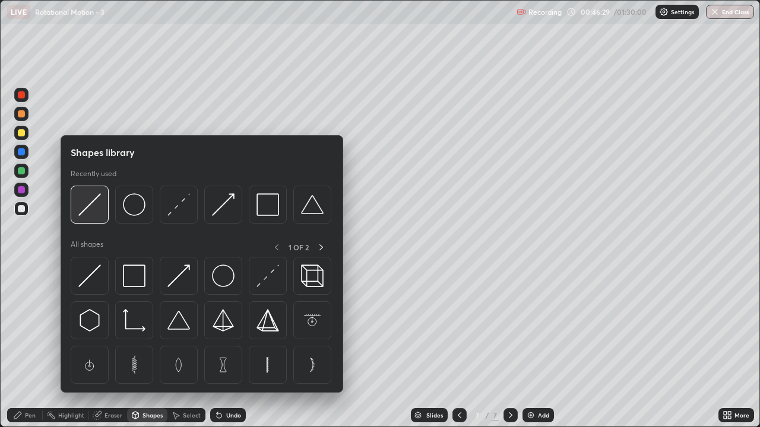
click at [97, 213] on img at bounding box center [89, 205] width 23 height 23
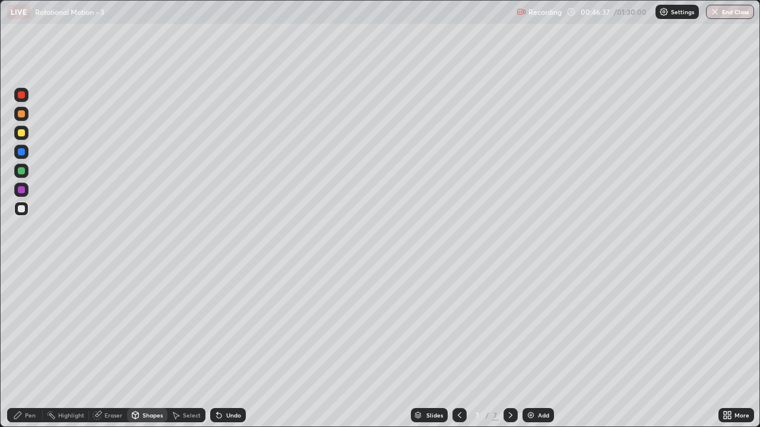
click at [30, 347] on div "Pen" at bounding box center [30, 416] width 11 height 6
click at [18, 172] on div at bounding box center [21, 170] width 7 height 7
click at [144, 347] on div "Shapes" at bounding box center [152, 416] width 20 height 6
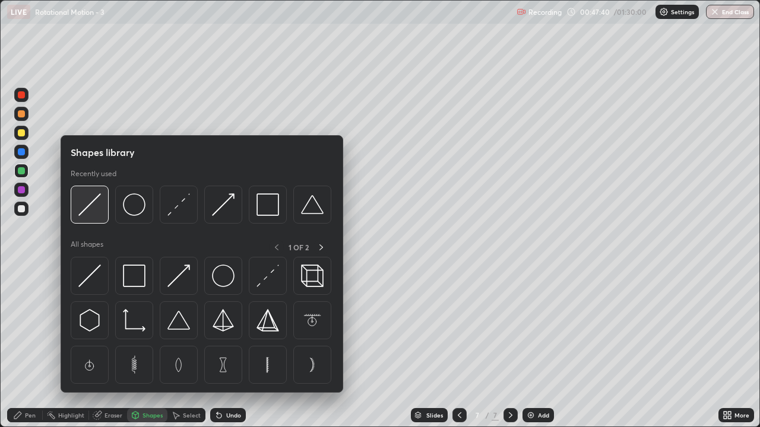
click at [93, 218] on div at bounding box center [90, 205] width 38 height 38
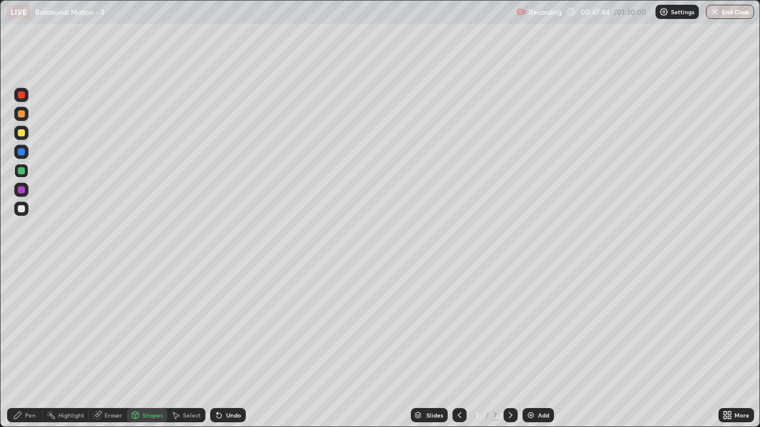
click at [26, 347] on div "Pen" at bounding box center [25, 415] width 36 height 14
click at [148, 347] on div "Shapes" at bounding box center [152, 416] width 20 height 6
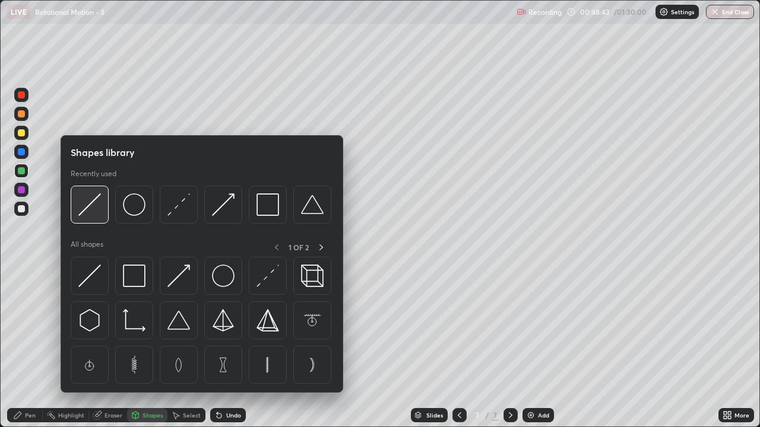
click at [95, 213] on img at bounding box center [89, 205] width 23 height 23
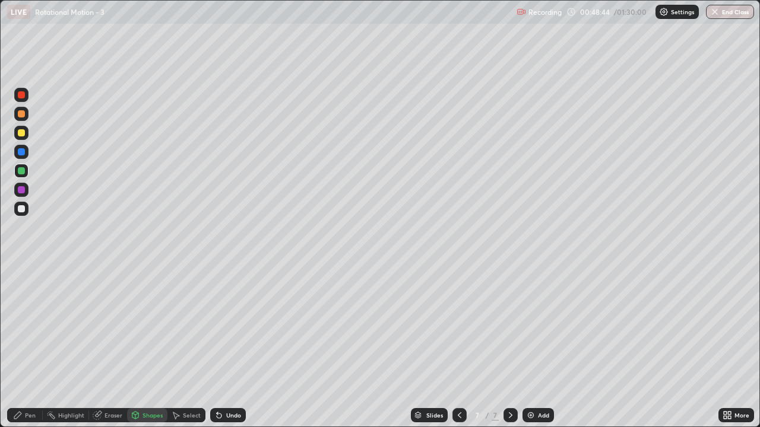
click at [21, 192] on div at bounding box center [21, 189] width 7 height 7
click at [224, 347] on div "Undo" at bounding box center [228, 415] width 36 height 14
click at [27, 347] on div "Pen" at bounding box center [30, 416] width 11 height 6
click at [528, 347] on img at bounding box center [530, 415] width 9 height 9
click at [151, 347] on div "Shapes" at bounding box center [147, 415] width 40 height 14
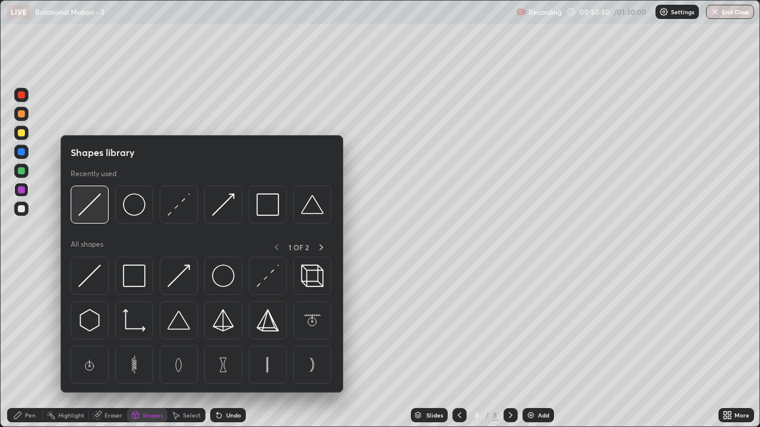
click at [92, 212] on img at bounding box center [89, 205] width 23 height 23
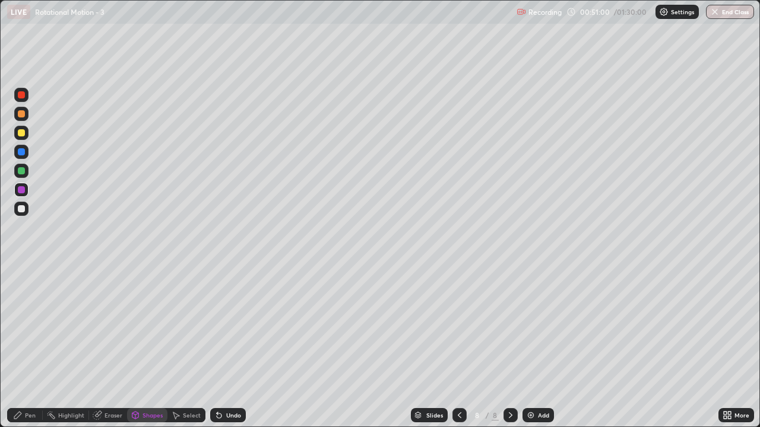
click at [21, 210] on div at bounding box center [21, 208] width 7 height 7
click at [30, 347] on div "Pen" at bounding box center [30, 416] width 11 height 6
click at [151, 347] on div "Shapes" at bounding box center [152, 416] width 20 height 6
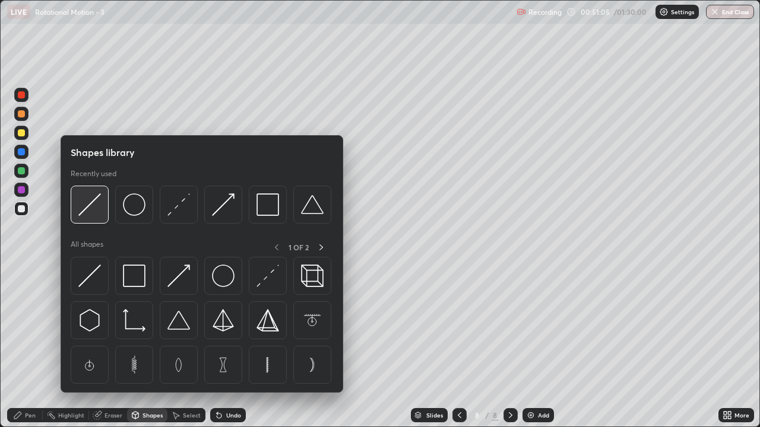
click at [89, 218] on div at bounding box center [90, 205] width 38 height 38
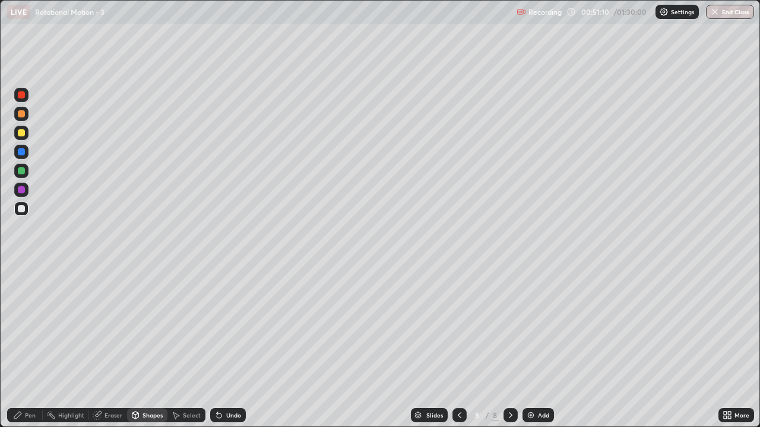
click at [150, 347] on div "Shapes" at bounding box center [152, 416] width 20 height 6
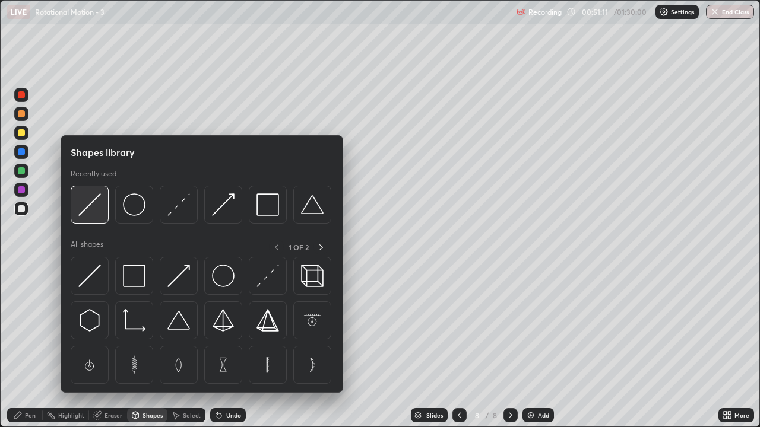
click at [100, 211] on img at bounding box center [89, 205] width 23 height 23
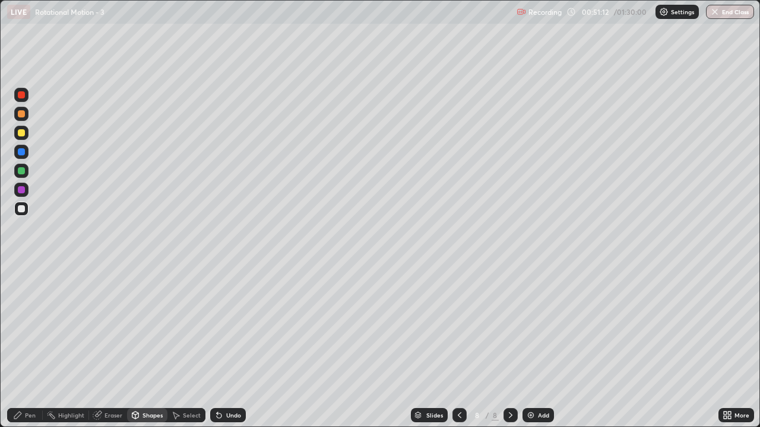
click at [21, 134] on div at bounding box center [21, 132] width 7 height 7
click at [25, 347] on div "Pen" at bounding box center [30, 416] width 11 height 6
click at [21, 171] on div at bounding box center [21, 170] width 7 height 7
click at [146, 347] on div "Shapes" at bounding box center [152, 416] width 20 height 6
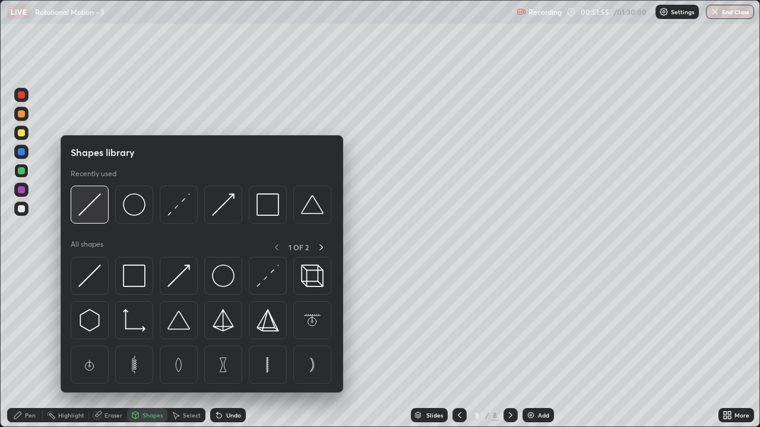
click at [88, 216] on img at bounding box center [89, 205] width 23 height 23
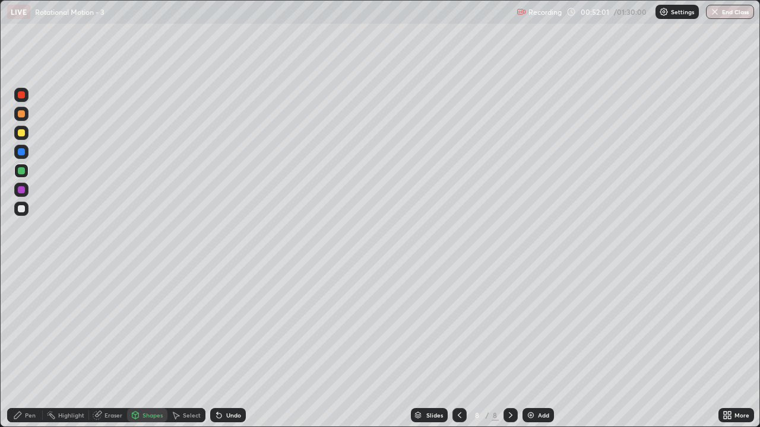
click at [30, 347] on div "Pen" at bounding box center [30, 416] width 11 height 6
click at [24, 114] on div at bounding box center [21, 113] width 7 height 7
click at [145, 347] on div "Shapes" at bounding box center [152, 416] width 20 height 6
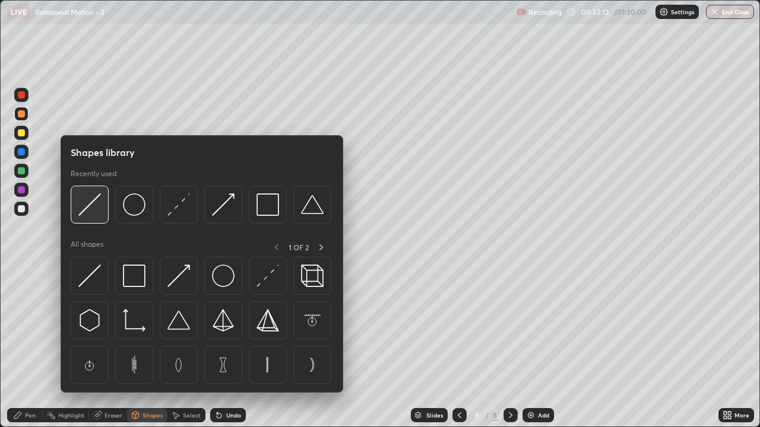
click at [94, 211] on img at bounding box center [89, 205] width 23 height 23
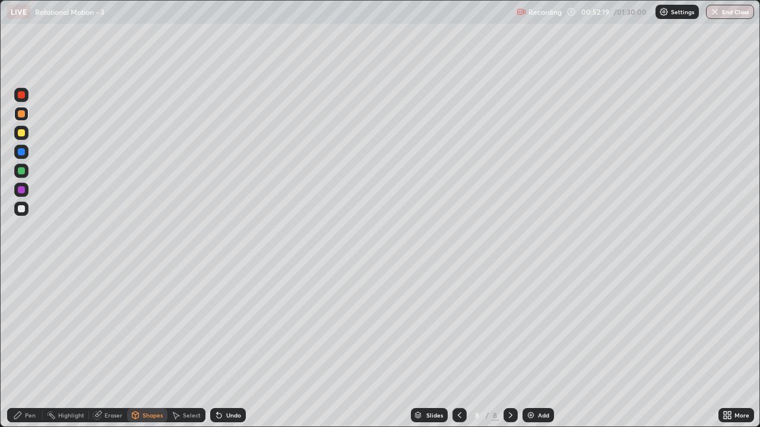
click at [26, 347] on div "Pen" at bounding box center [30, 416] width 11 height 6
click at [533, 347] on img at bounding box center [530, 415] width 9 height 9
click at [149, 347] on div "Shapes" at bounding box center [152, 416] width 20 height 6
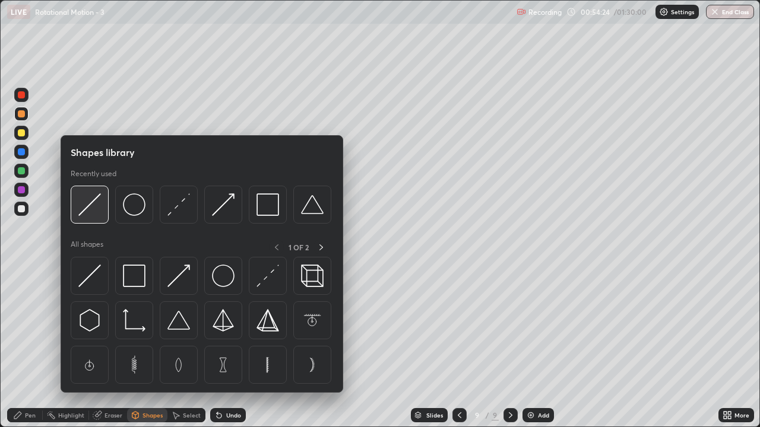
click at [99, 210] on img at bounding box center [89, 205] width 23 height 23
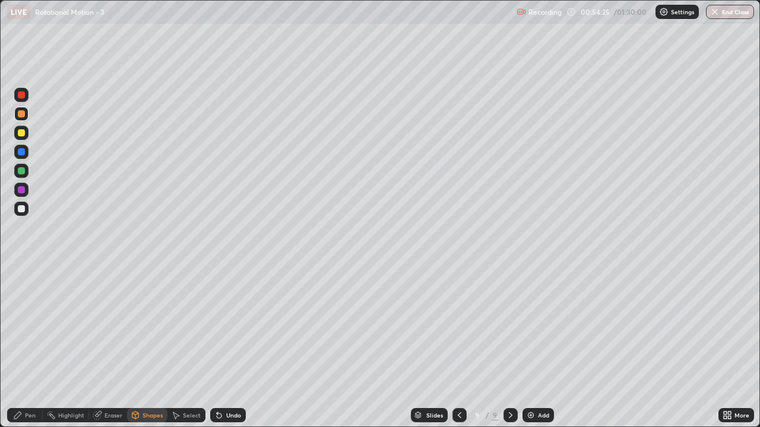
click at [19, 210] on div at bounding box center [21, 208] width 7 height 7
click at [32, 347] on div "Pen" at bounding box center [25, 415] width 36 height 14
click at [21, 114] on div at bounding box center [21, 113] width 7 height 7
click at [149, 347] on div "Shapes" at bounding box center [147, 415] width 40 height 14
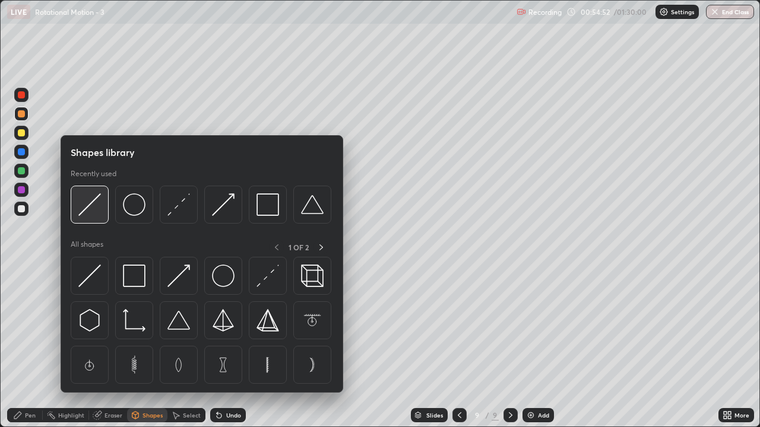
click at [96, 213] on img at bounding box center [89, 205] width 23 height 23
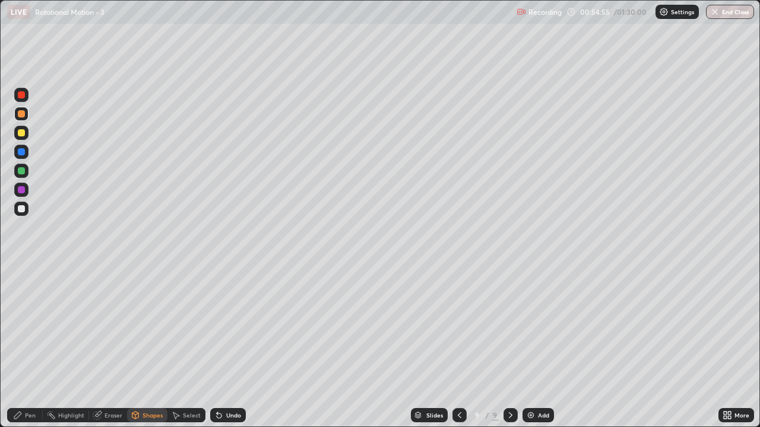
click at [36, 347] on div "Pen" at bounding box center [25, 415] width 36 height 14
click at [148, 347] on div "Shapes" at bounding box center [152, 416] width 20 height 6
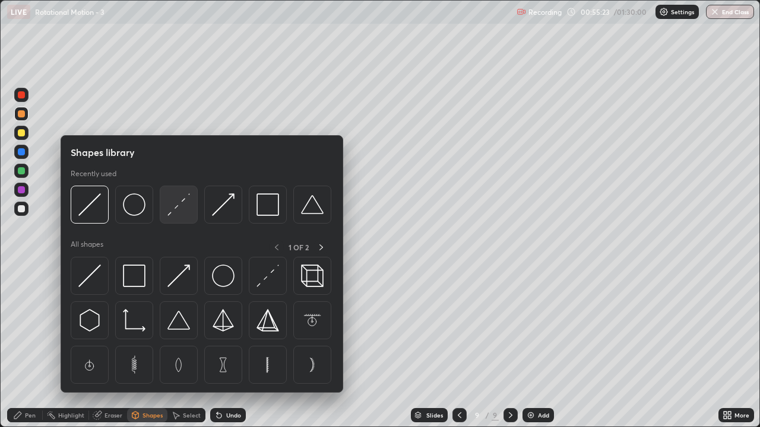
click at [180, 213] on img at bounding box center [178, 205] width 23 height 23
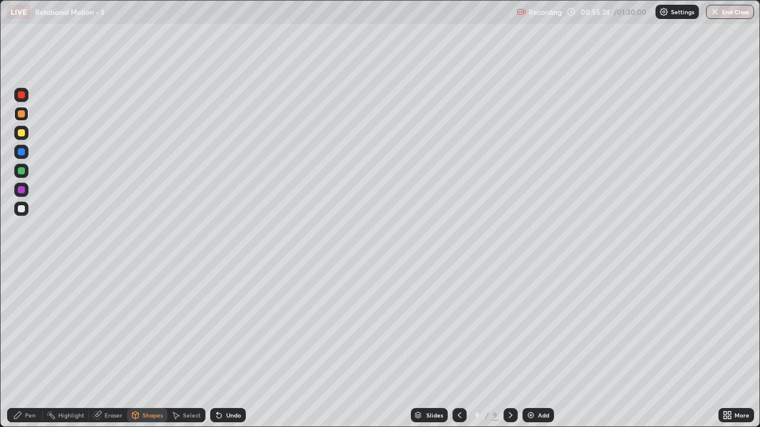
click at [21, 216] on div at bounding box center [21, 209] width 14 height 14
click at [22, 173] on div at bounding box center [21, 170] width 7 height 7
click at [30, 347] on div "Pen" at bounding box center [25, 415] width 36 height 14
click at [148, 347] on div "Shapes" at bounding box center [152, 416] width 20 height 6
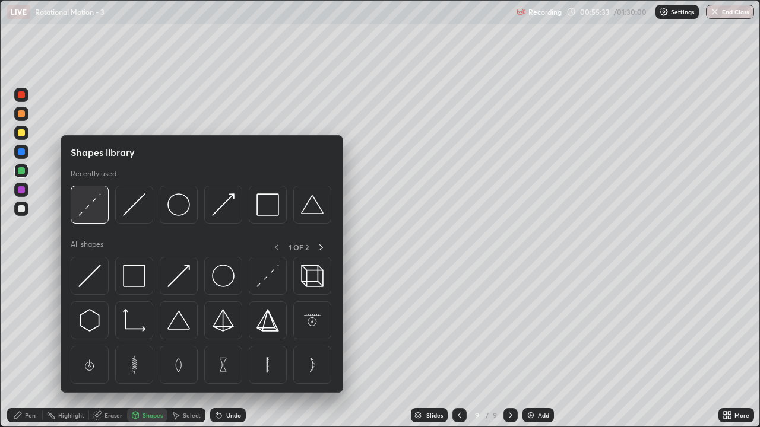
click at [92, 216] on div at bounding box center [90, 205] width 38 height 38
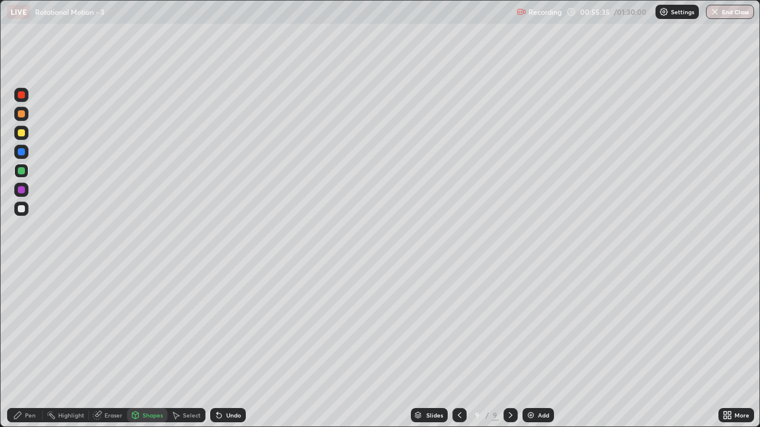
click at [150, 347] on div "Shapes" at bounding box center [152, 416] width 20 height 6
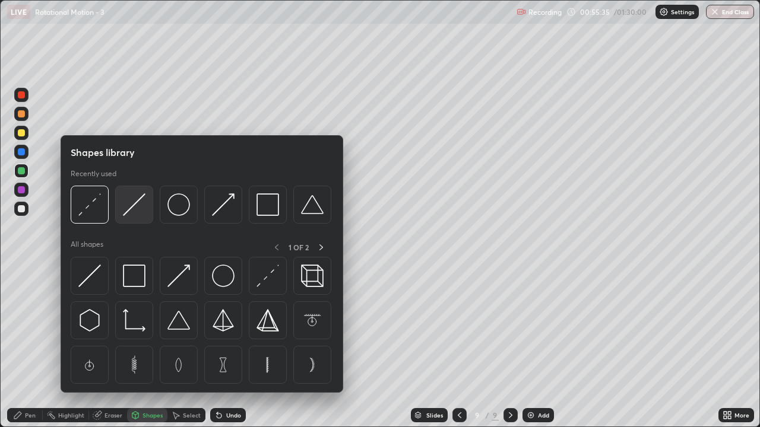
click at [131, 208] on img at bounding box center [134, 205] width 23 height 23
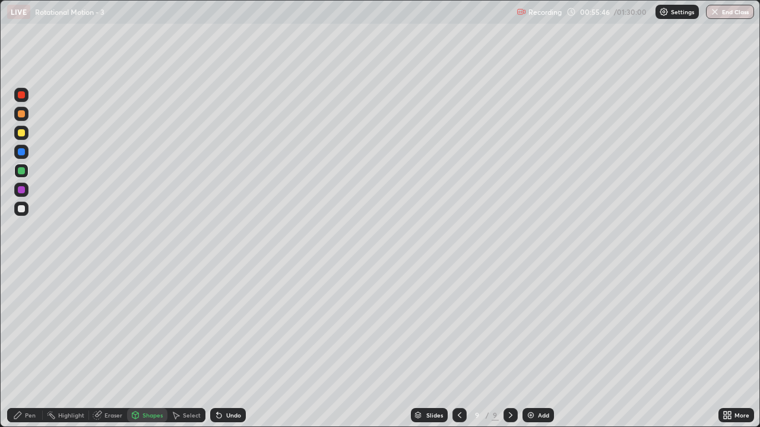
click at [32, 347] on div "Pen" at bounding box center [25, 415] width 36 height 14
click at [23, 131] on div at bounding box center [21, 132] width 7 height 7
click at [155, 347] on div "Shapes" at bounding box center [147, 415] width 40 height 14
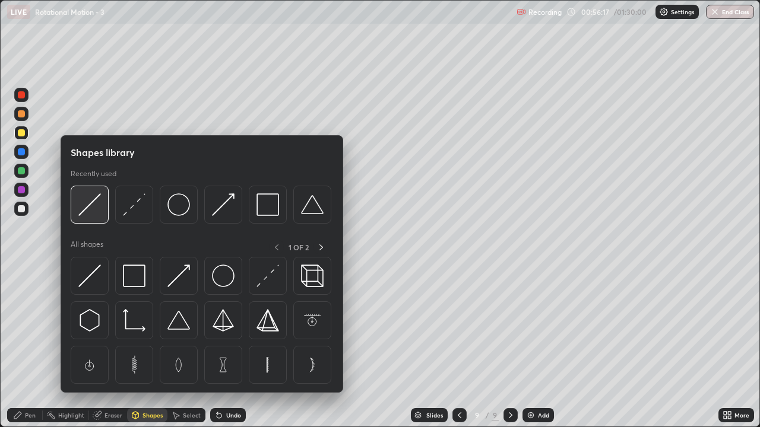
click at [97, 211] on img at bounding box center [89, 205] width 23 height 23
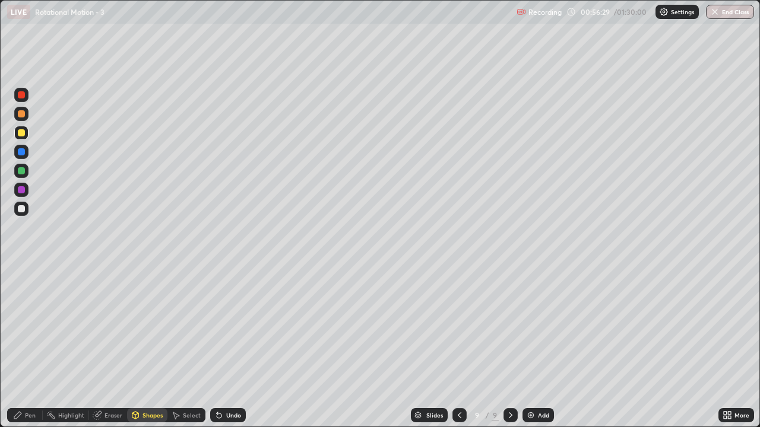
click at [231, 347] on div "Undo" at bounding box center [233, 416] width 15 height 6
click at [30, 347] on div "Pen" at bounding box center [30, 416] width 11 height 6
click at [23, 172] on div at bounding box center [21, 170] width 7 height 7
click at [21, 134] on div at bounding box center [21, 132] width 7 height 7
click at [530, 347] on img at bounding box center [530, 415] width 9 height 9
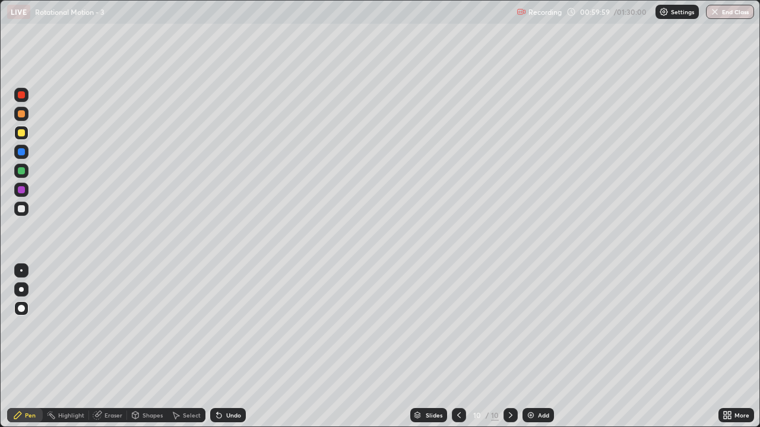
click at [153, 347] on div "Shapes" at bounding box center [152, 416] width 20 height 6
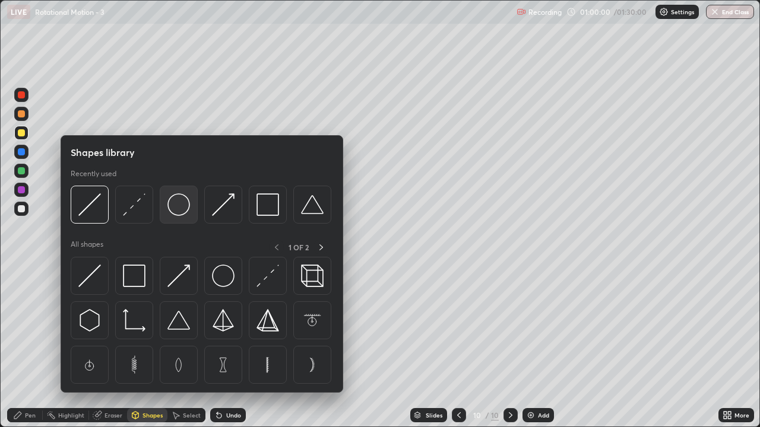
click at [178, 217] on div at bounding box center [179, 205] width 38 height 38
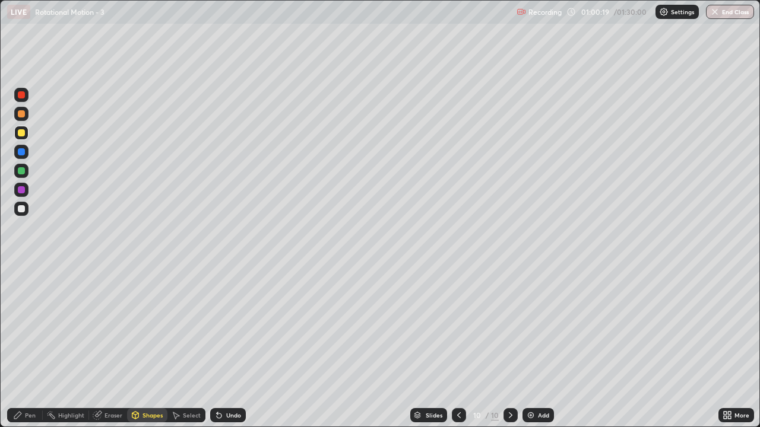
click at [33, 347] on div "Pen" at bounding box center [30, 416] width 11 height 6
click at [21, 170] on div at bounding box center [21, 170] width 7 height 7
click at [145, 347] on div "Shapes" at bounding box center [152, 416] width 20 height 6
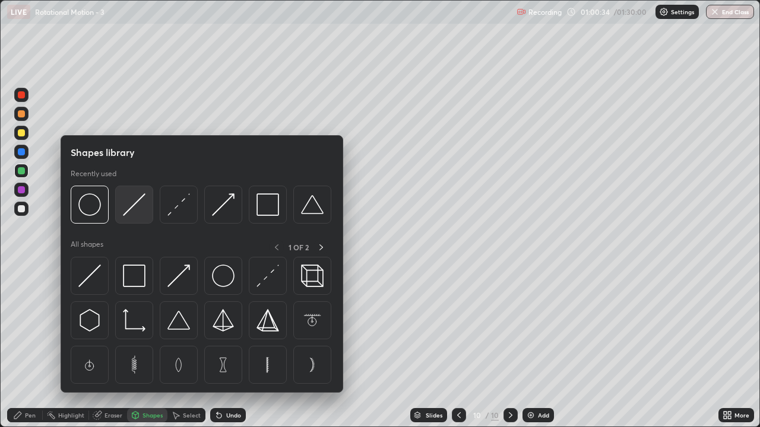
click at [125, 221] on div at bounding box center [134, 205] width 38 height 38
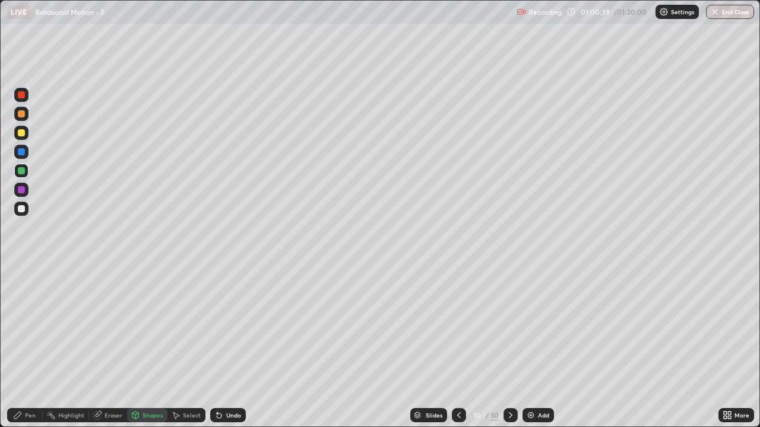
click at [26, 347] on div "Pen" at bounding box center [25, 415] width 36 height 14
click at [232, 347] on div "Undo" at bounding box center [233, 416] width 15 height 6
click at [22, 211] on div at bounding box center [21, 208] width 7 height 7
click at [152, 347] on div "Shapes" at bounding box center [152, 416] width 20 height 6
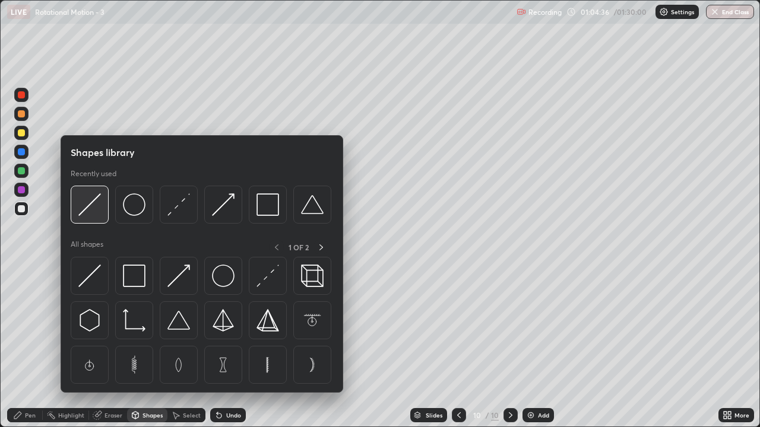
click at [87, 217] on div at bounding box center [90, 205] width 38 height 38
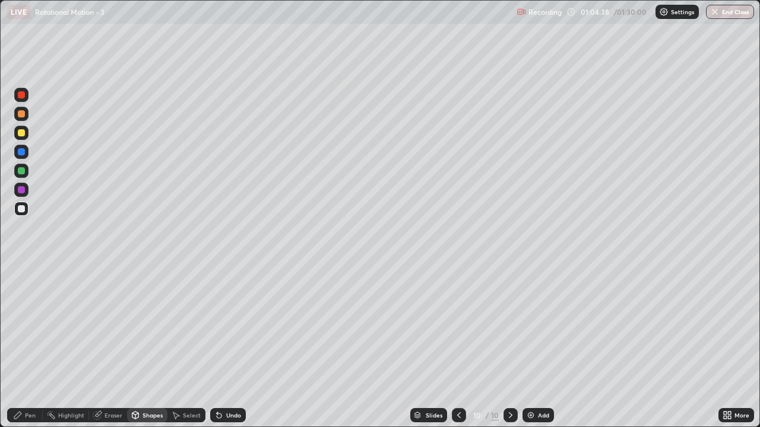
click at [27, 347] on div "Pen" at bounding box center [30, 416] width 11 height 6
click at [527, 347] on img at bounding box center [530, 415] width 9 height 9
click at [157, 347] on div "Shapes" at bounding box center [152, 416] width 20 height 6
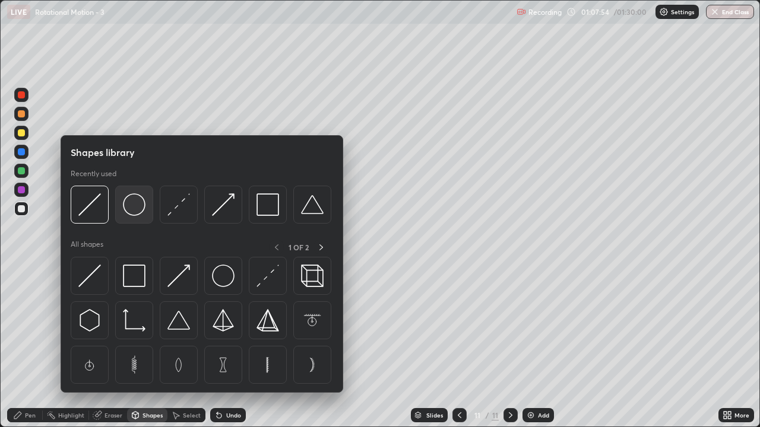
click at [140, 211] on img at bounding box center [134, 205] width 23 height 23
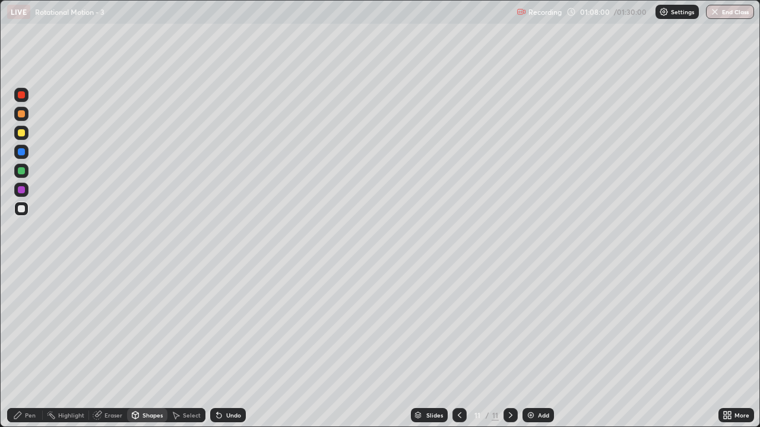
click at [32, 347] on div "Pen" at bounding box center [30, 416] width 11 height 6
click at [21, 135] on div at bounding box center [21, 132] width 7 height 7
click at [145, 347] on div "Shapes" at bounding box center [152, 416] width 20 height 6
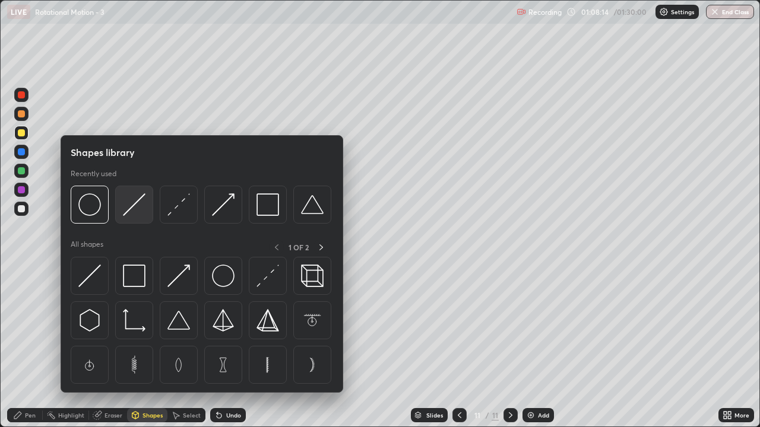
click at [131, 214] on img at bounding box center [134, 205] width 23 height 23
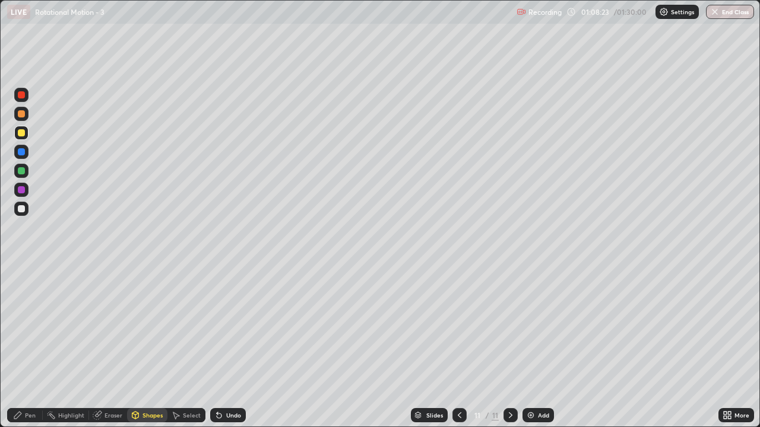
click at [23, 189] on div at bounding box center [21, 189] width 7 height 7
click at [144, 347] on div "Shapes" at bounding box center [152, 416] width 20 height 6
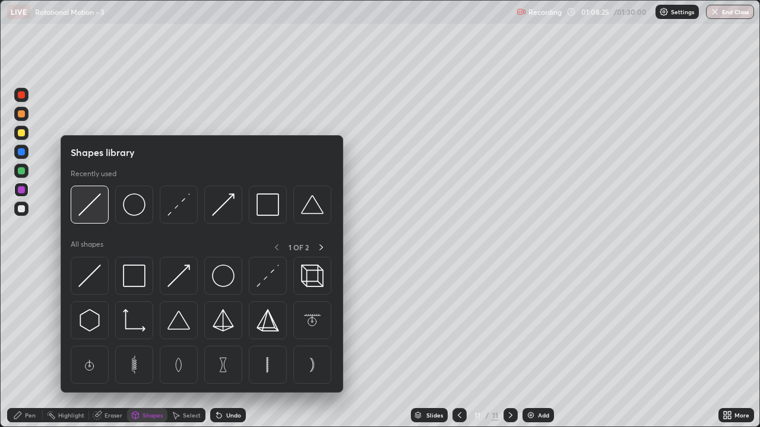
click at [91, 217] on div at bounding box center [90, 205] width 38 height 38
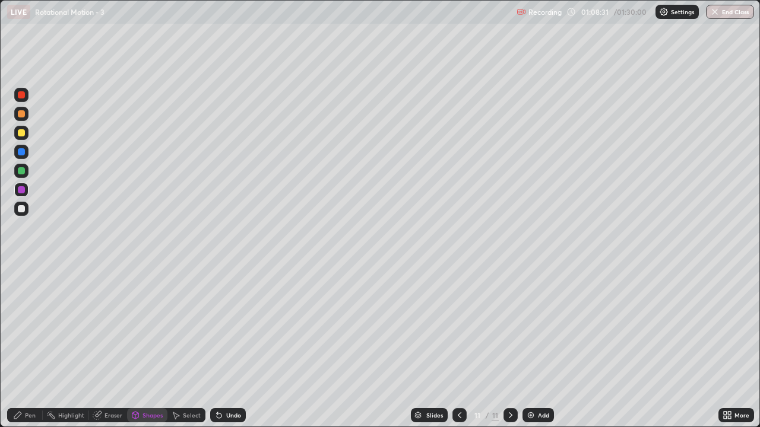
click at [234, 347] on div "Undo" at bounding box center [233, 416] width 15 height 6
click at [235, 347] on div "Undo" at bounding box center [233, 416] width 15 height 6
click at [232, 347] on div "Undo" at bounding box center [233, 416] width 15 height 6
click at [30, 347] on div "Pen" at bounding box center [30, 416] width 11 height 6
click at [18, 116] on div at bounding box center [21, 113] width 7 height 7
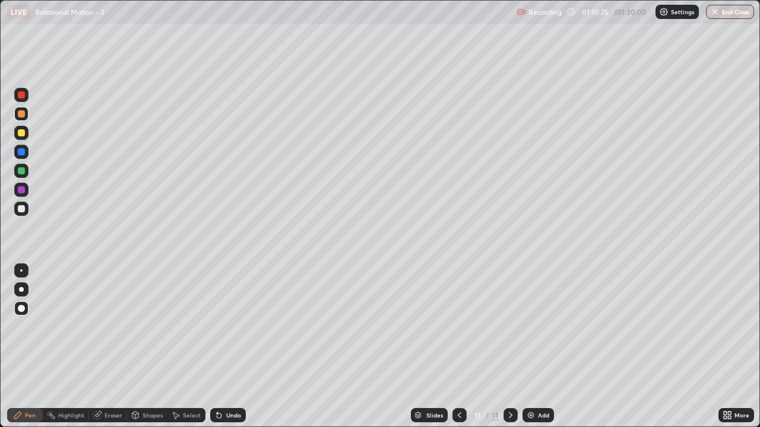
click at [24, 208] on div at bounding box center [21, 208] width 7 height 7
click at [21, 117] on div at bounding box center [21, 113] width 7 height 7
click at [528, 347] on img at bounding box center [530, 415] width 9 height 9
click at [152, 347] on div "Shapes" at bounding box center [152, 416] width 20 height 6
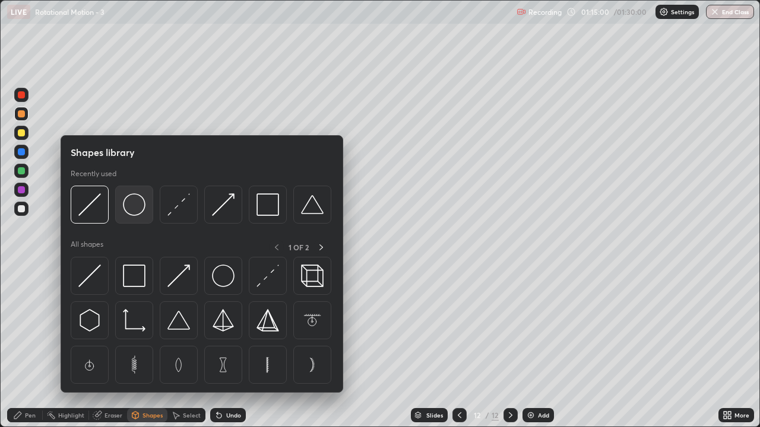
click at [135, 210] on img at bounding box center [134, 205] width 23 height 23
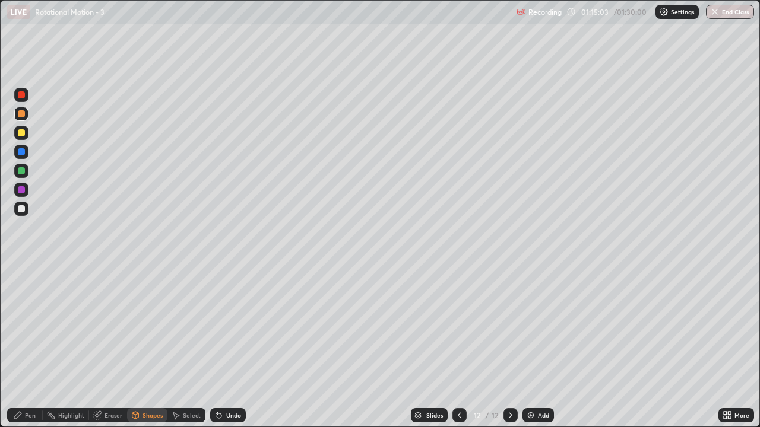
click at [28, 347] on div "Pen" at bounding box center [25, 415] width 36 height 14
click at [145, 347] on div "Shapes" at bounding box center [152, 416] width 20 height 6
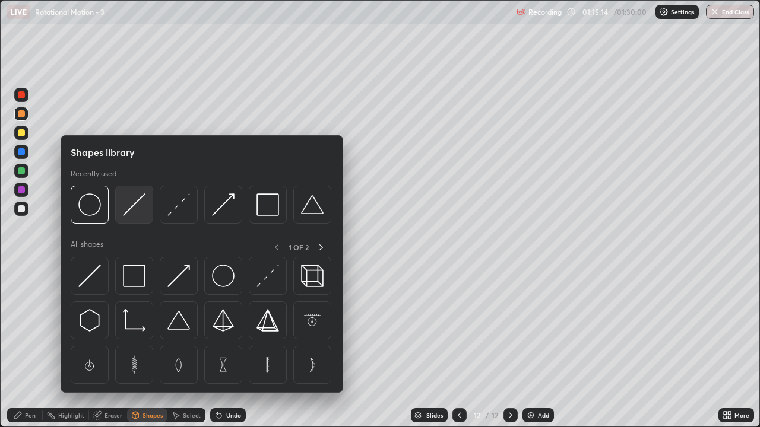
click at [142, 213] on img at bounding box center [134, 205] width 23 height 23
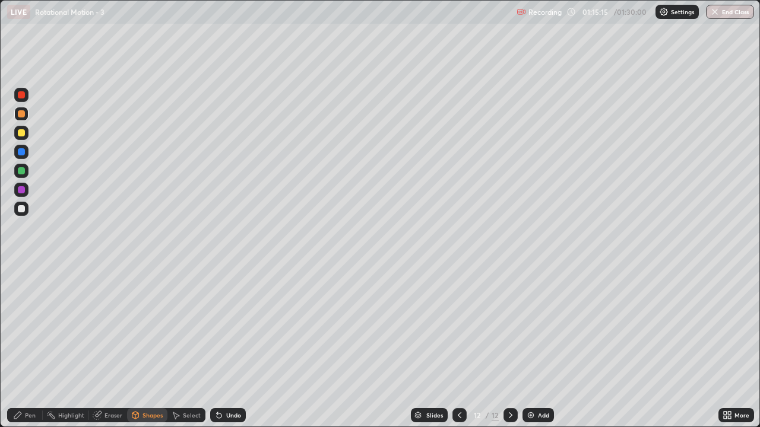
click at [19, 214] on div at bounding box center [21, 209] width 14 height 14
click at [28, 347] on div "Pen" at bounding box center [30, 416] width 11 height 6
click at [147, 347] on div "Shapes" at bounding box center [152, 416] width 20 height 6
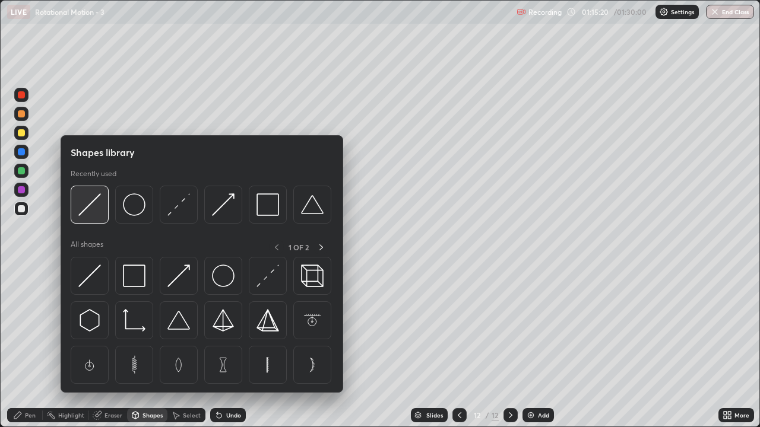
click at [92, 217] on div at bounding box center [90, 205] width 38 height 38
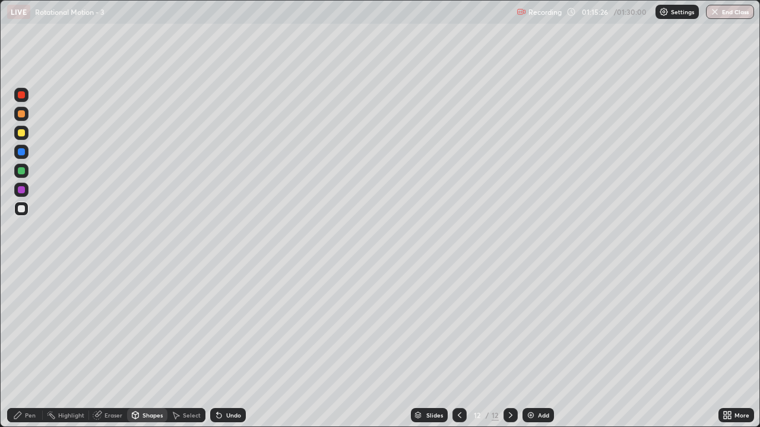
click at [148, 347] on div "Shapes" at bounding box center [152, 416] width 20 height 6
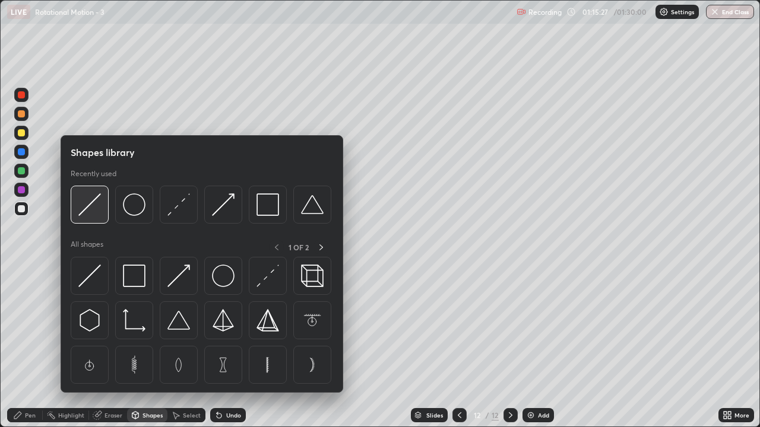
click at [100, 204] on img at bounding box center [89, 205] width 23 height 23
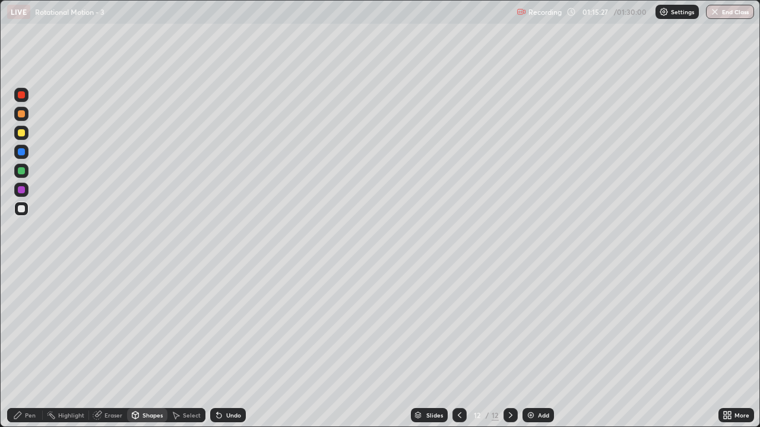
click at [15, 176] on div at bounding box center [21, 171] width 14 height 14
click at [29, 347] on div "Pen" at bounding box center [25, 415] width 36 height 14
click at [19, 210] on div at bounding box center [21, 208] width 7 height 7
click at [227, 347] on div "Undo" at bounding box center [233, 416] width 15 height 6
click at [230, 347] on div "Undo" at bounding box center [233, 416] width 15 height 6
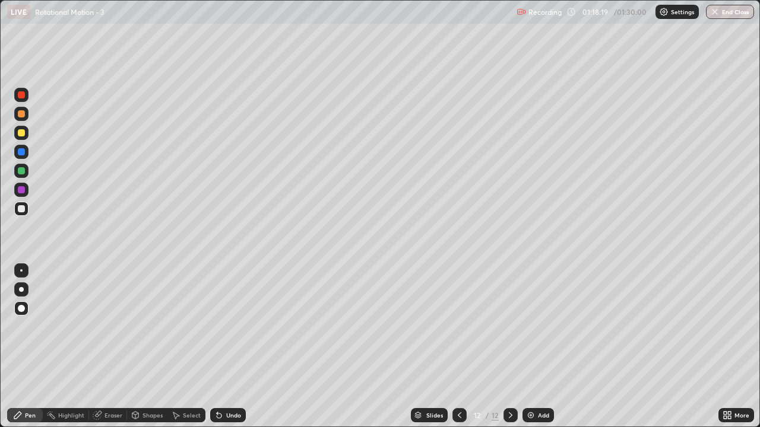
click at [232, 347] on div "Undo" at bounding box center [233, 416] width 15 height 6
click at [233, 347] on div "Undo" at bounding box center [233, 416] width 15 height 6
click at [227, 347] on div "Undo" at bounding box center [228, 415] width 36 height 14
click at [234, 347] on div "Undo" at bounding box center [233, 416] width 15 height 6
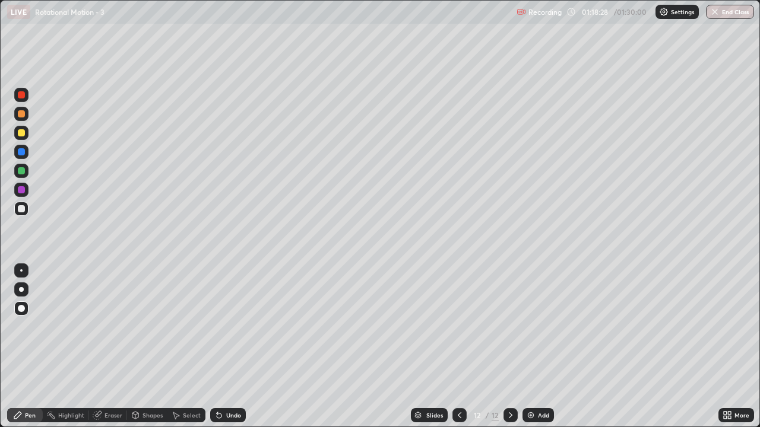
click at [226, 347] on div "Undo" at bounding box center [228, 415] width 36 height 14
click at [534, 347] on img at bounding box center [530, 415] width 9 height 9
click at [148, 347] on div "Shapes" at bounding box center [152, 416] width 20 height 6
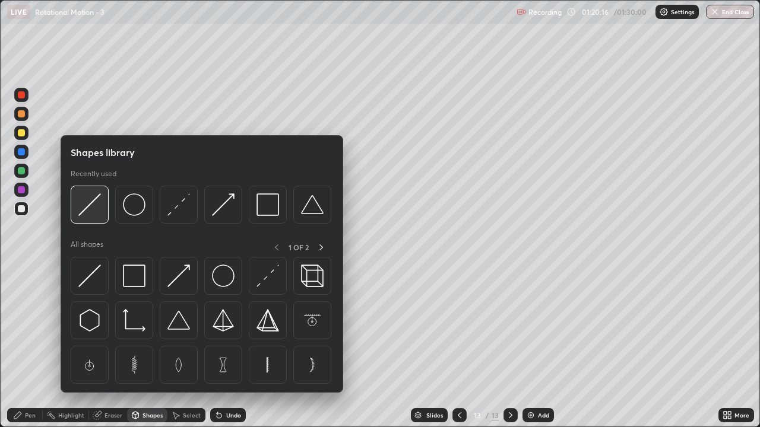
click at [95, 216] on img at bounding box center [89, 205] width 23 height 23
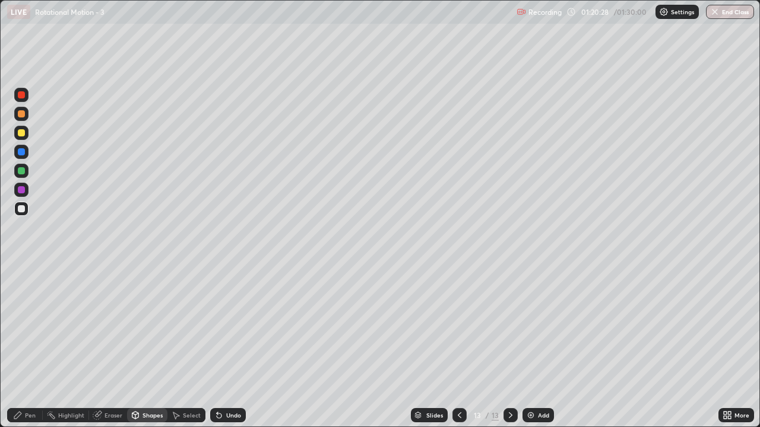
click at [237, 347] on div "Undo" at bounding box center [233, 416] width 15 height 6
click at [239, 347] on div "Undo" at bounding box center [233, 416] width 15 height 6
click at [28, 347] on div "Pen" at bounding box center [25, 415] width 36 height 14
click at [21, 134] on div at bounding box center [21, 132] width 7 height 7
click at [151, 347] on div "Shapes" at bounding box center [147, 415] width 40 height 14
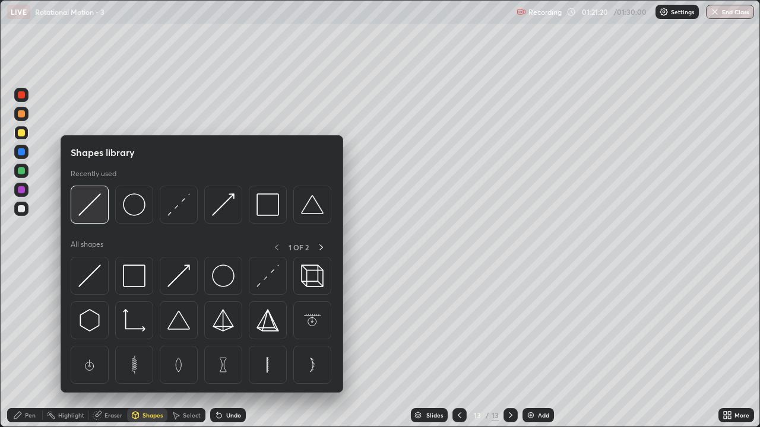
click at [90, 214] on img at bounding box center [89, 205] width 23 height 23
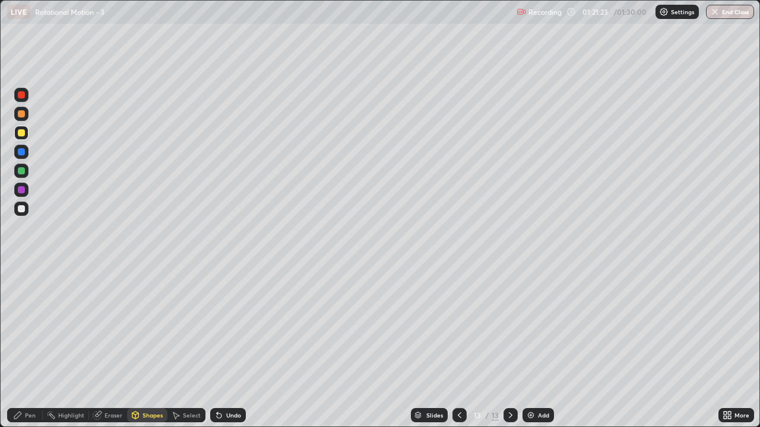
click at [151, 347] on div "Shapes" at bounding box center [152, 416] width 20 height 6
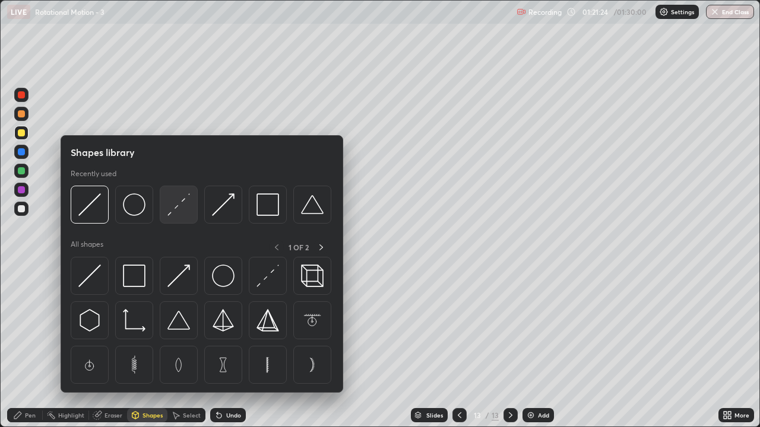
click at [179, 217] on div at bounding box center [179, 205] width 38 height 38
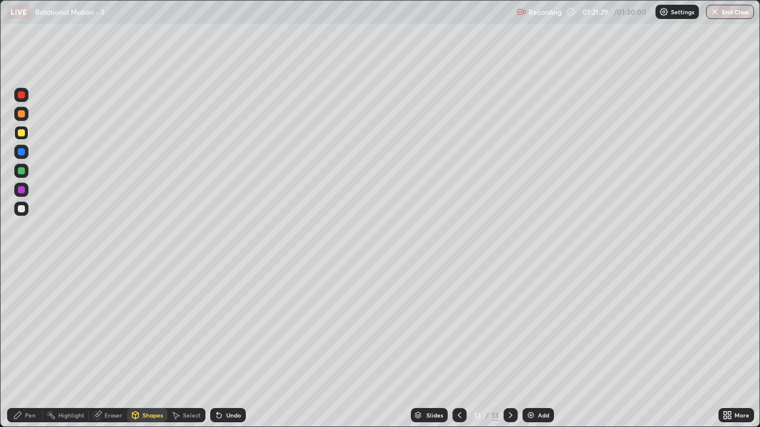
click at [153, 347] on div "Shapes" at bounding box center [147, 415] width 40 height 14
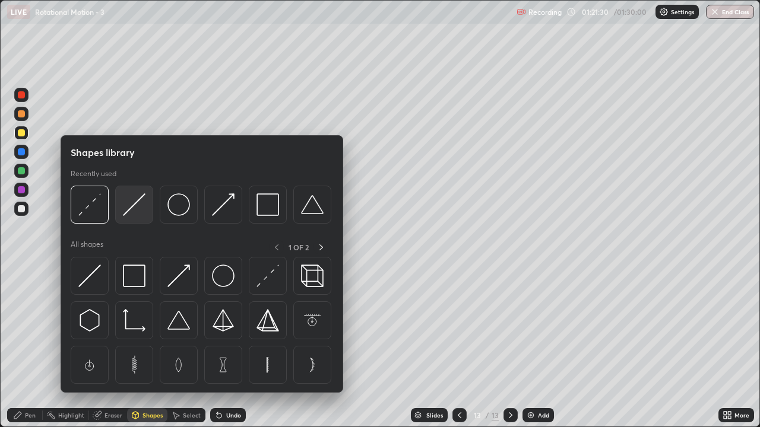
click at [133, 217] on div at bounding box center [134, 205] width 38 height 38
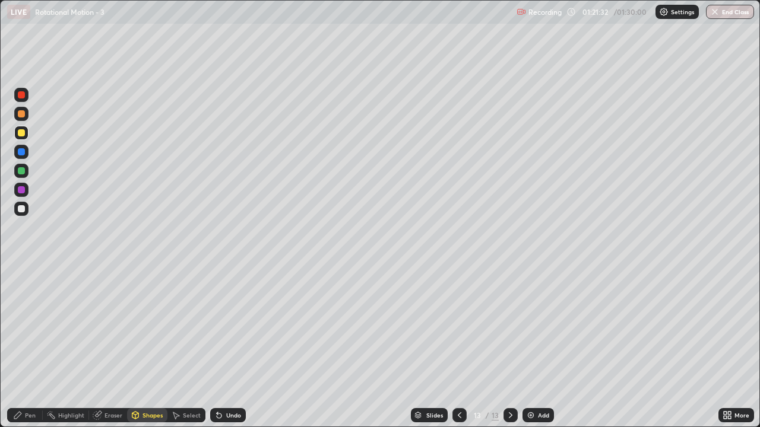
click at [30, 347] on div "Pen" at bounding box center [30, 416] width 11 height 6
click at [21, 114] on div at bounding box center [21, 113] width 7 height 7
click at [142, 347] on div "Shapes" at bounding box center [152, 416] width 20 height 6
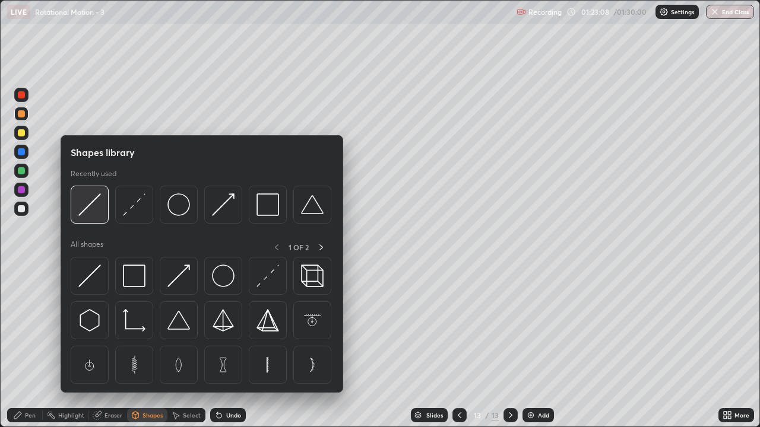
click at [94, 211] on img at bounding box center [89, 205] width 23 height 23
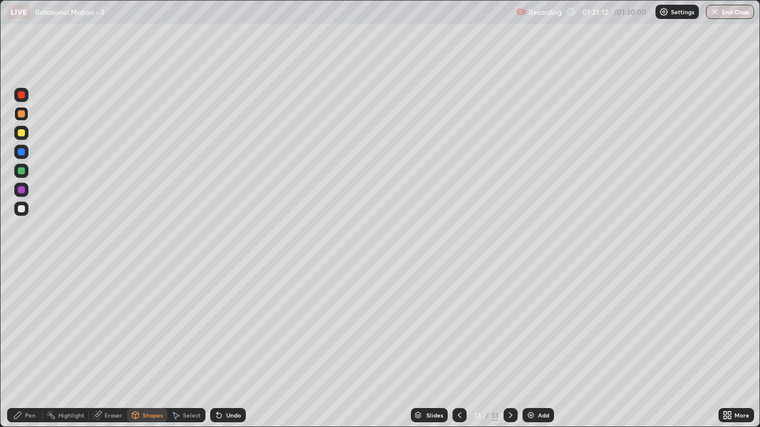
click at [26, 347] on div "Pen" at bounding box center [30, 416] width 11 height 6
click at [230, 347] on div "Undo" at bounding box center [233, 416] width 15 height 6
click at [231, 347] on div "Undo" at bounding box center [233, 416] width 15 height 6
click at [229, 347] on div "Undo" at bounding box center [233, 416] width 15 height 6
click at [21, 174] on div at bounding box center [21, 170] width 7 height 7
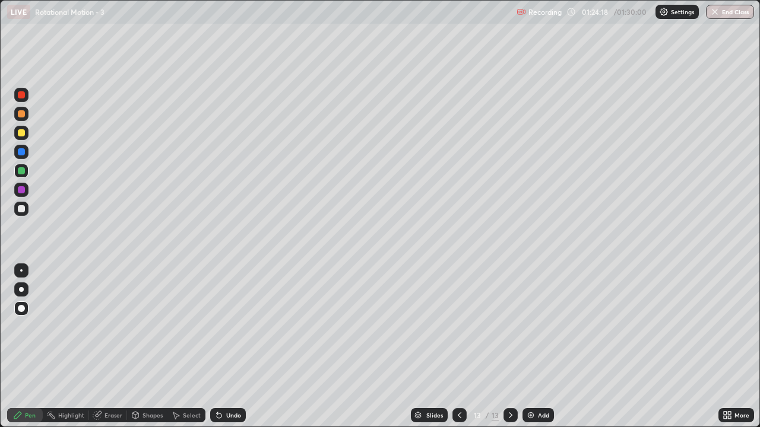
click at [148, 347] on div "Shapes" at bounding box center [152, 416] width 20 height 6
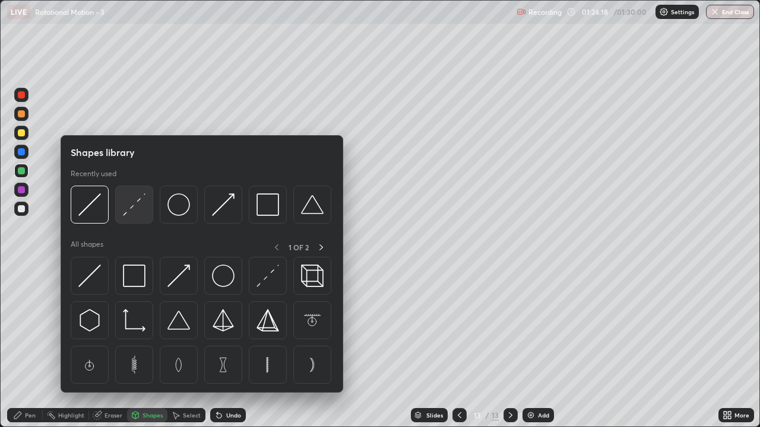
click at [132, 217] on div at bounding box center [134, 205] width 38 height 38
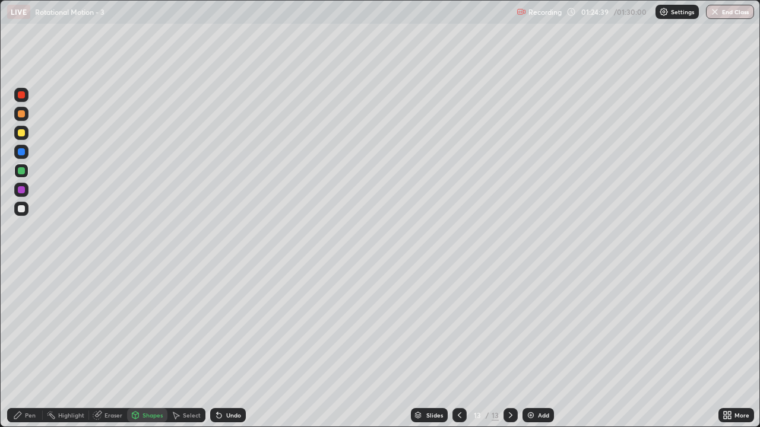
click at [30, 347] on div "Pen" at bounding box center [30, 416] width 11 height 6
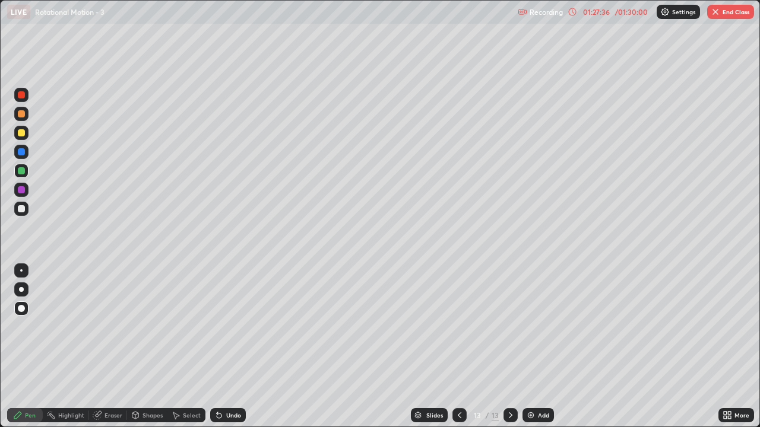
click at [738, 15] on button "End Class" at bounding box center [730, 12] width 47 height 14
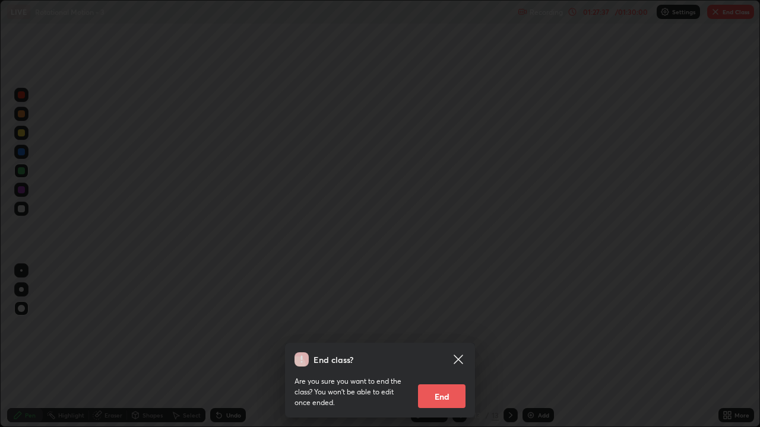
click at [438, 347] on button "End" at bounding box center [441, 397] width 47 height 24
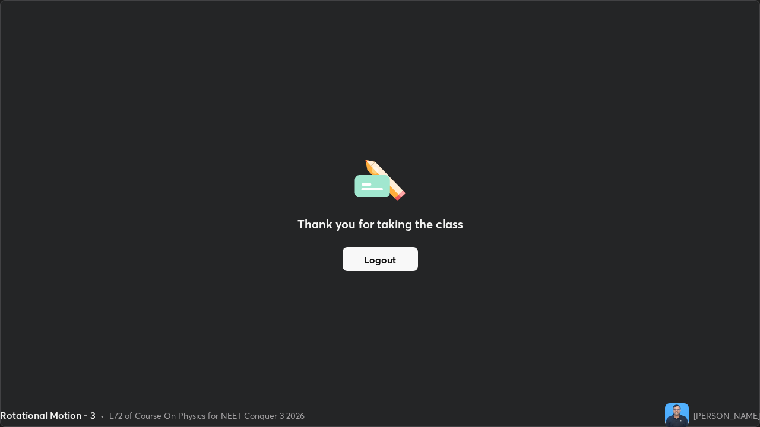
click at [394, 256] on button "Logout" at bounding box center [380, 260] width 75 height 24
